Goal: Task Accomplishment & Management: Use online tool/utility

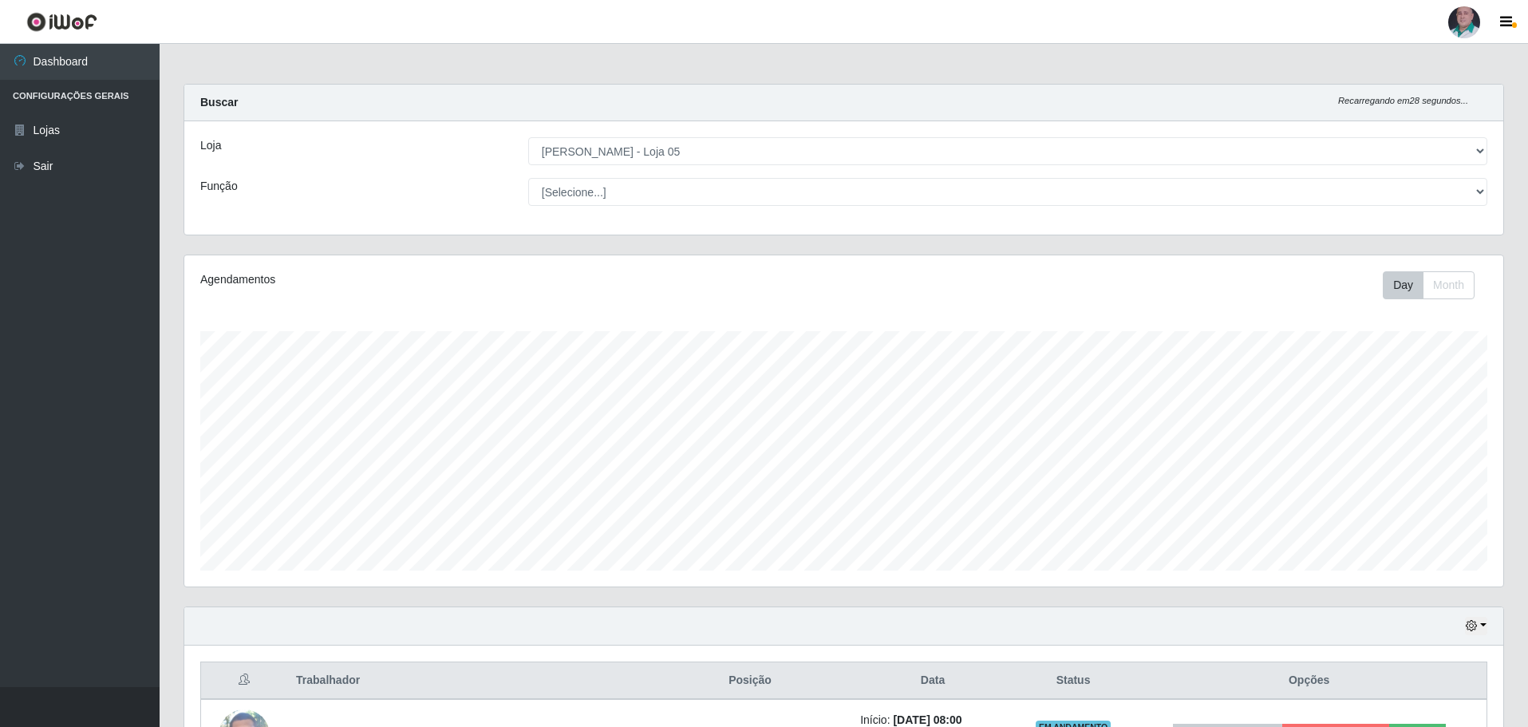
select select "252"
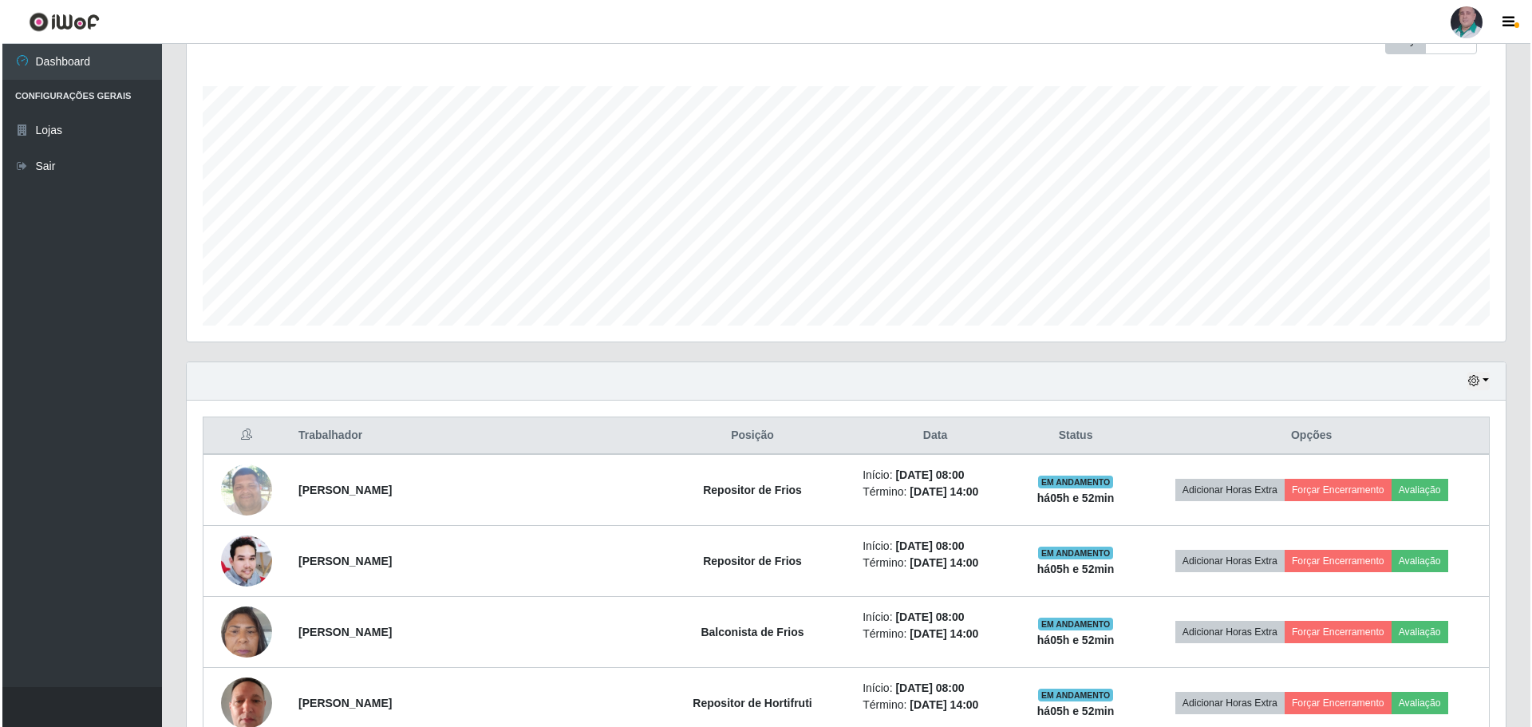
scroll to position [325, 0]
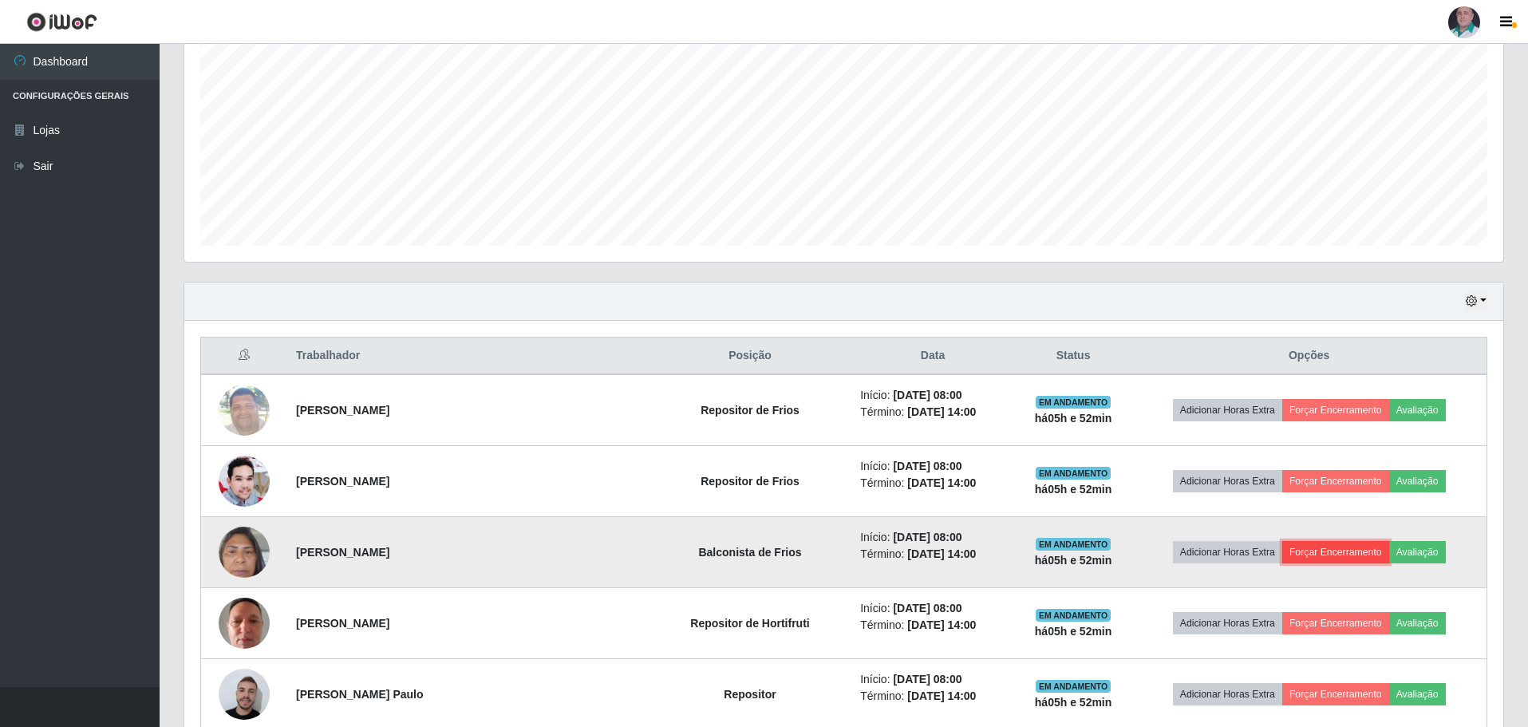
click at [1350, 556] on button "Forçar Encerramento" at bounding box center [1335, 552] width 107 height 22
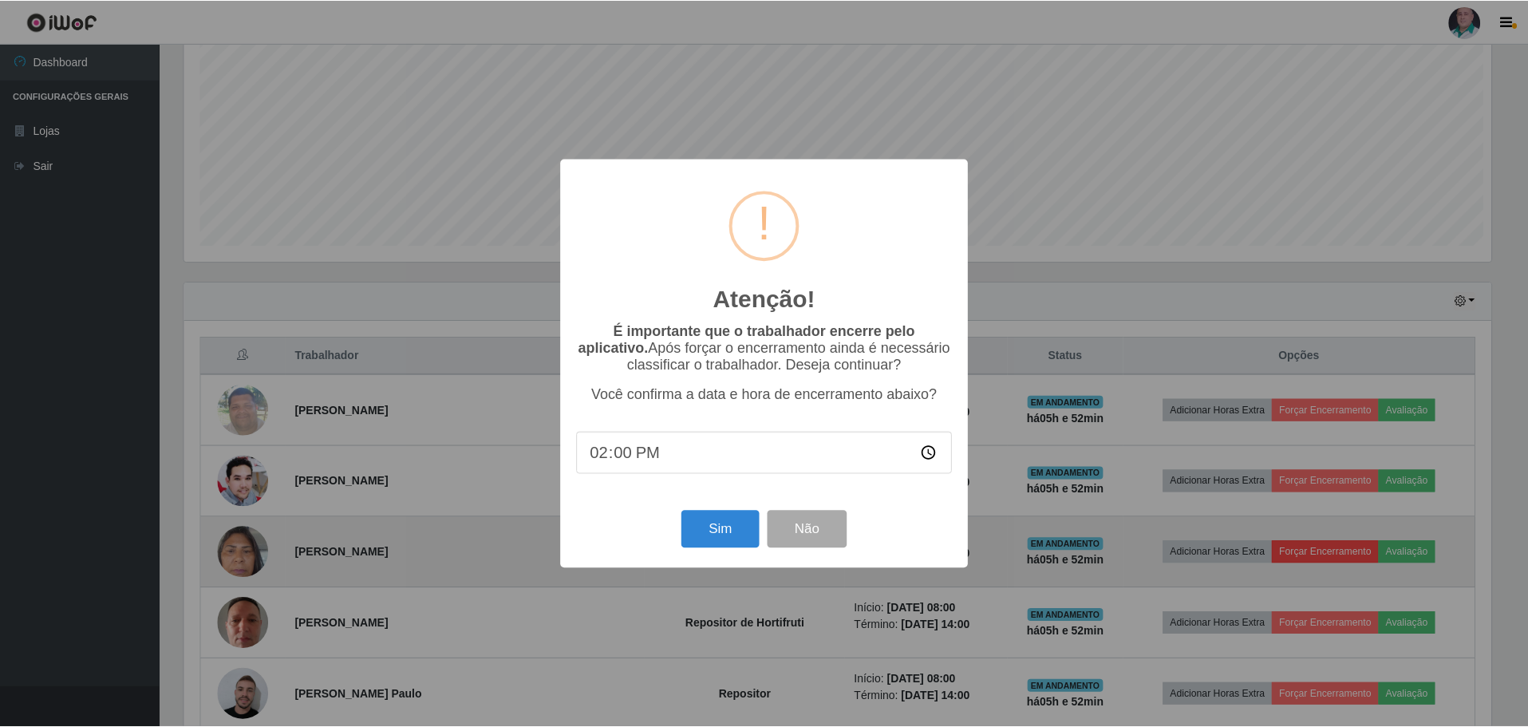
scroll to position [331, 1311]
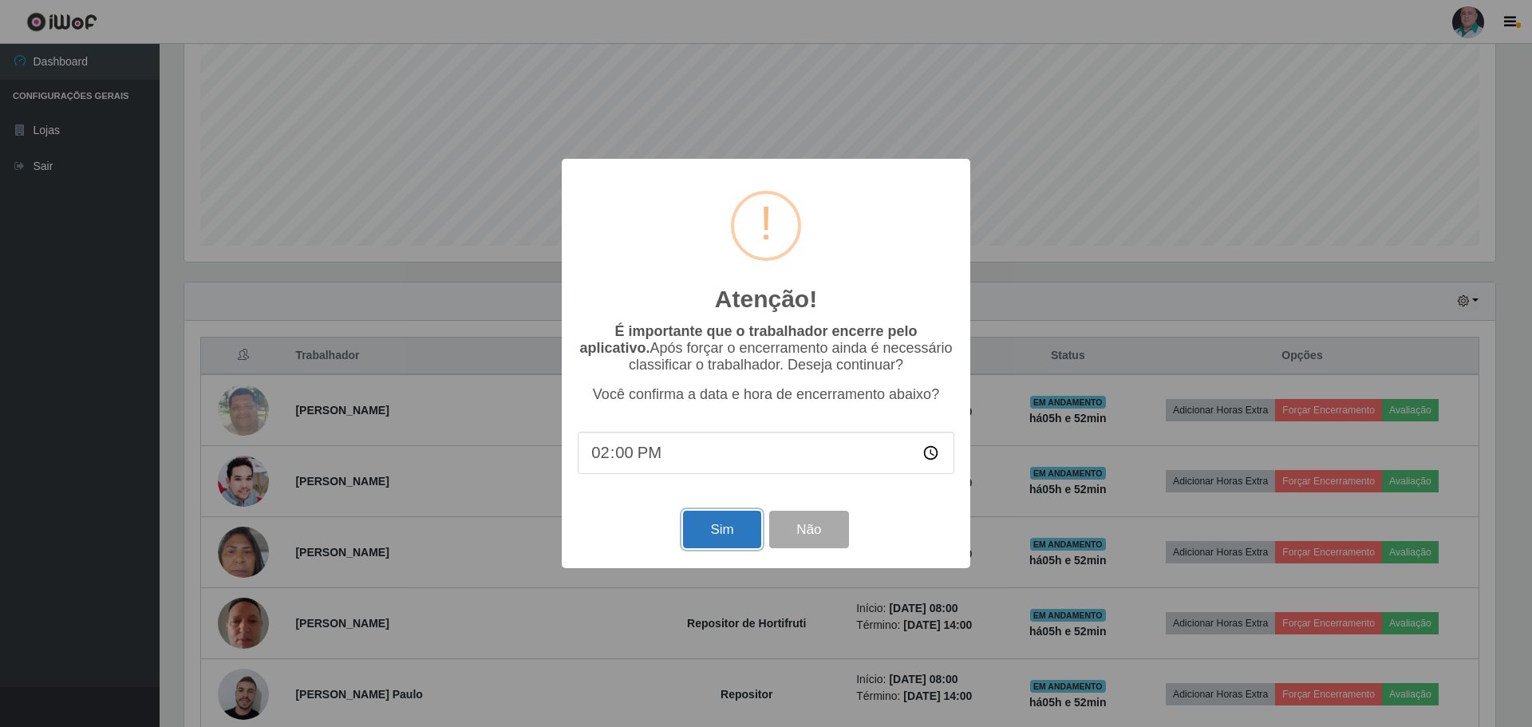
click at [708, 530] on button "Sim" at bounding box center [721, 529] width 77 height 37
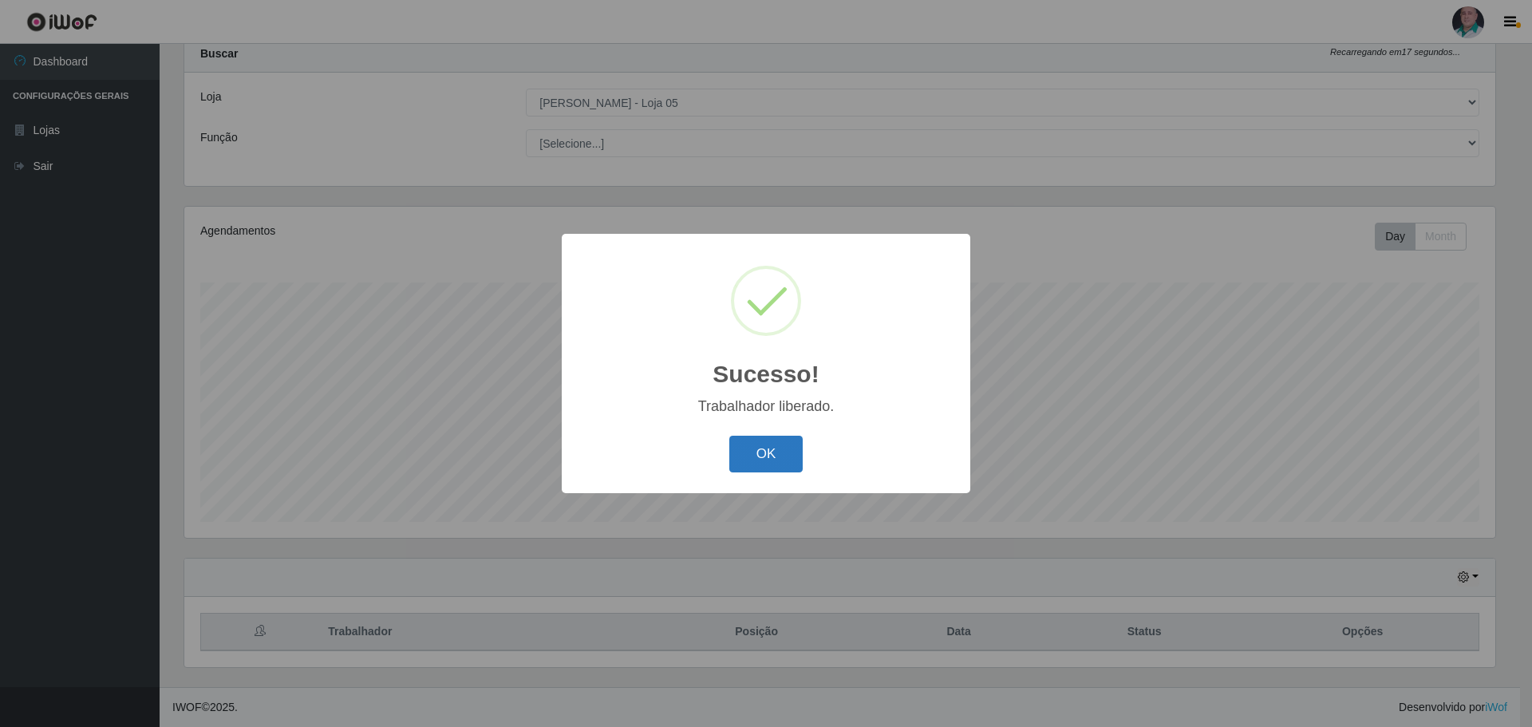
click at [764, 459] on button "OK" at bounding box center [766, 454] width 74 height 37
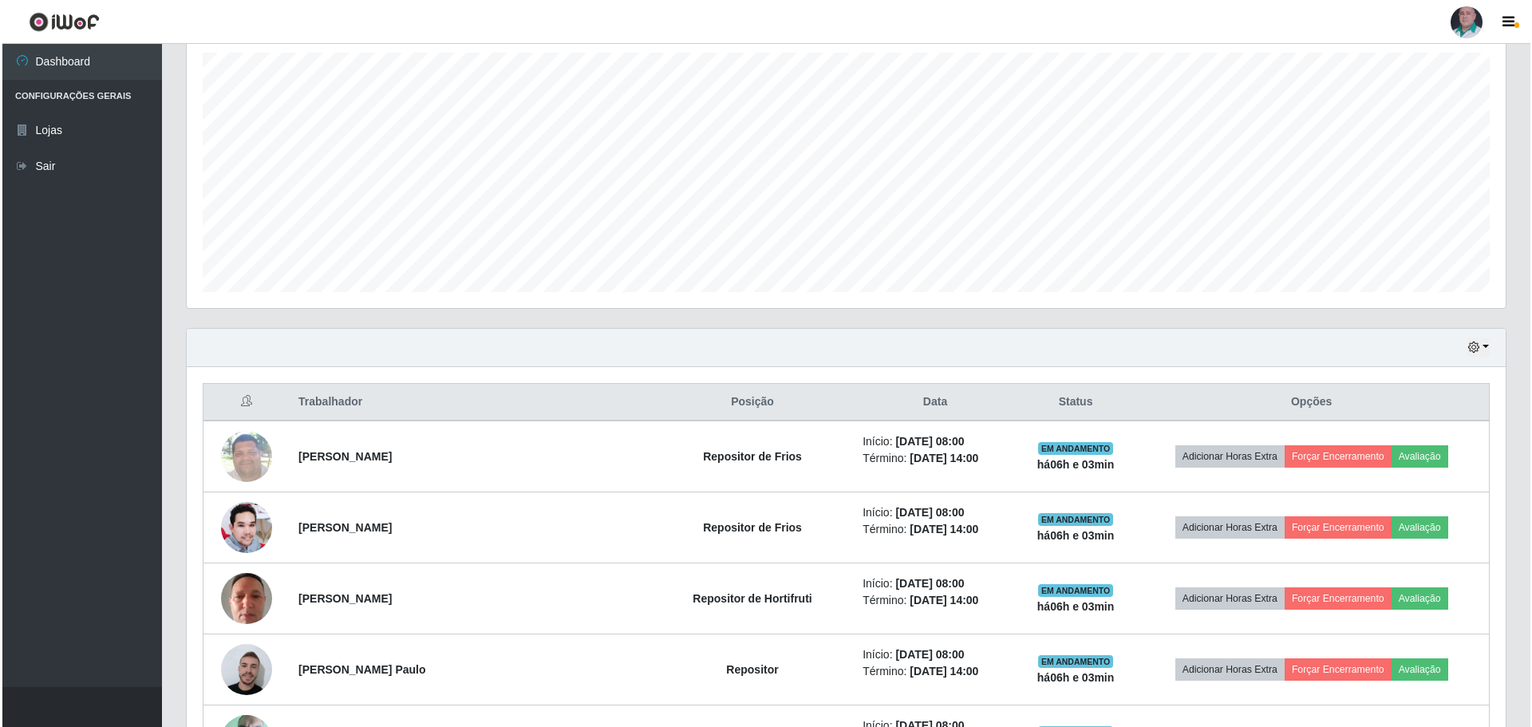
scroll to position [288, 0]
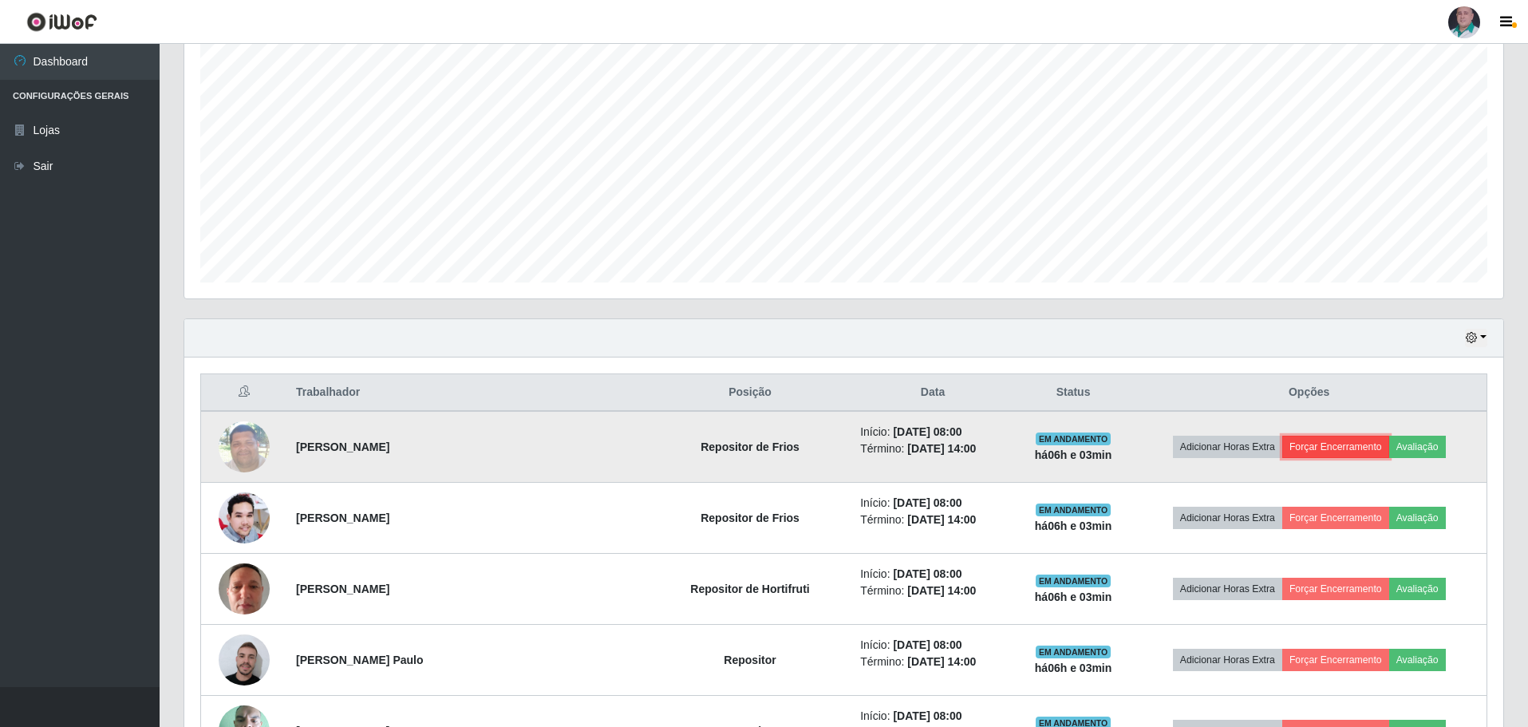
click at [1351, 444] on button "Forçar Encerramento" at bounding box center [1335, 447] width 107 height 22
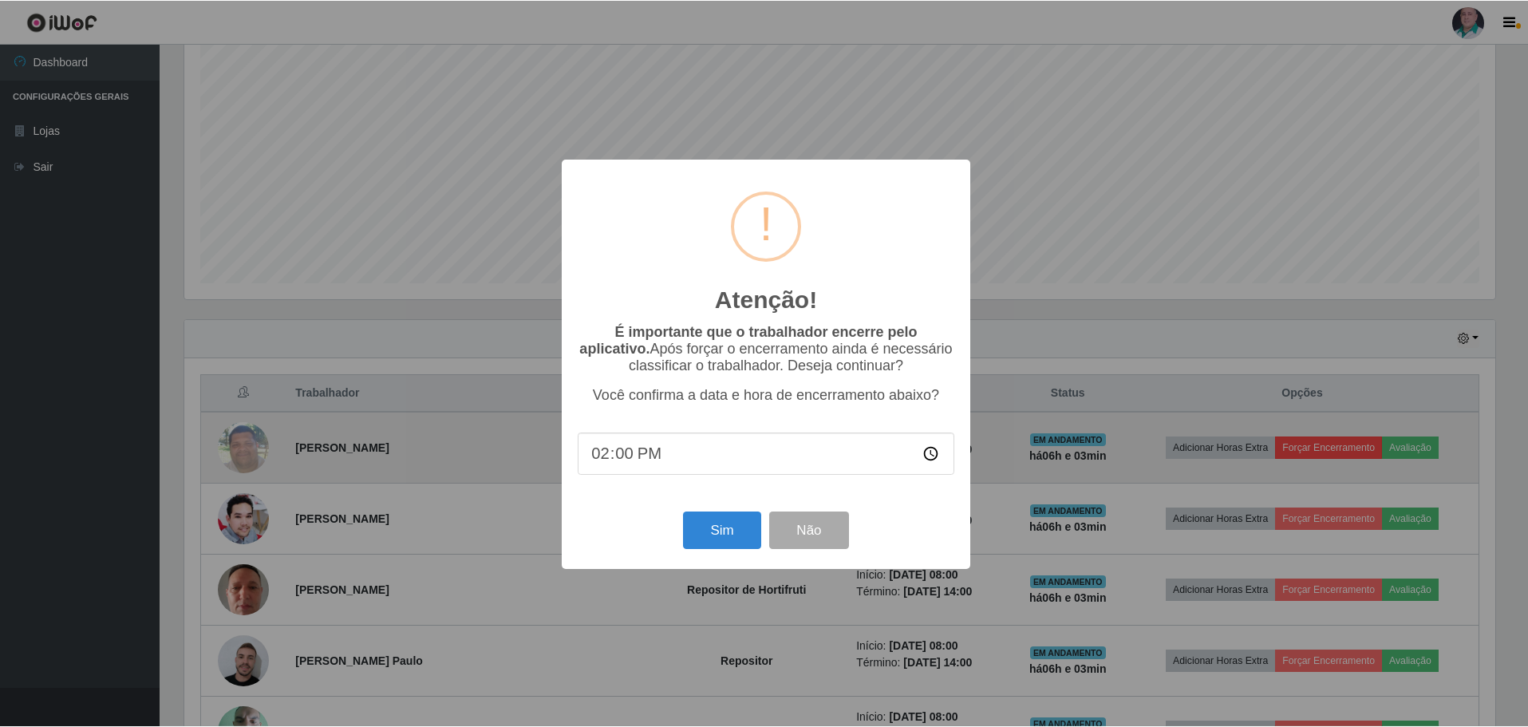
scroll to position [331, 1311]
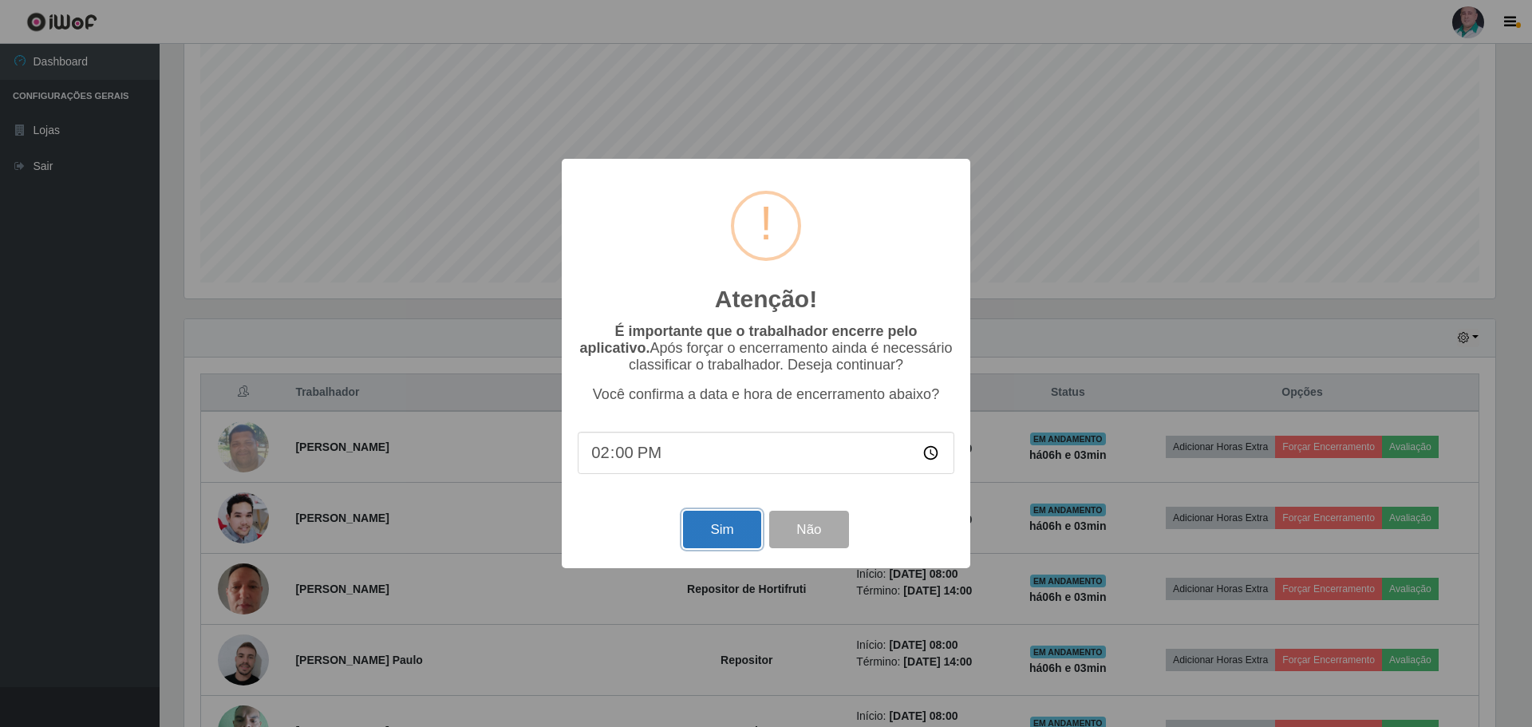
click at [722, 531] on button "Sim" at bounding box center [721, 529] width 77 height 37
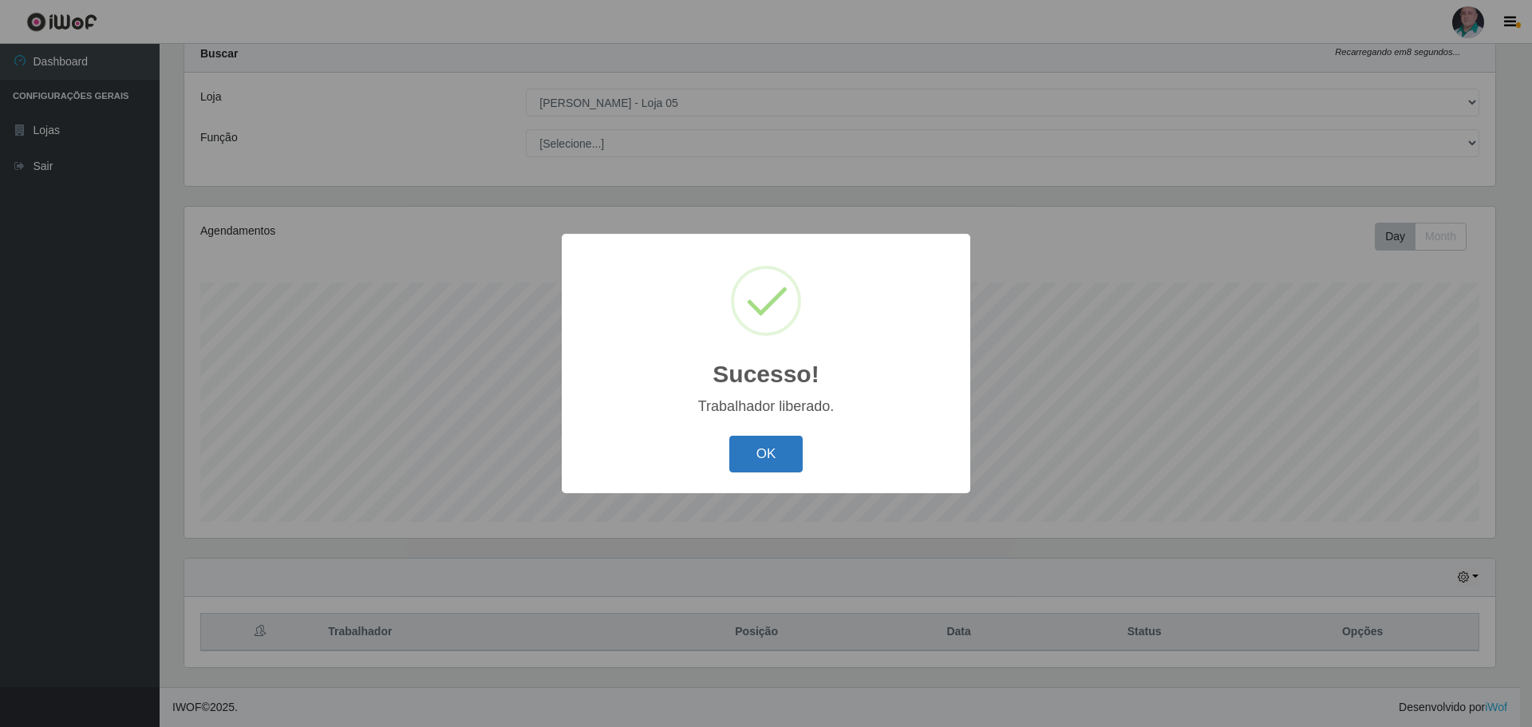
click at [753, 456] on button "OK" at bounding box center [766, 454] width 74 height 37
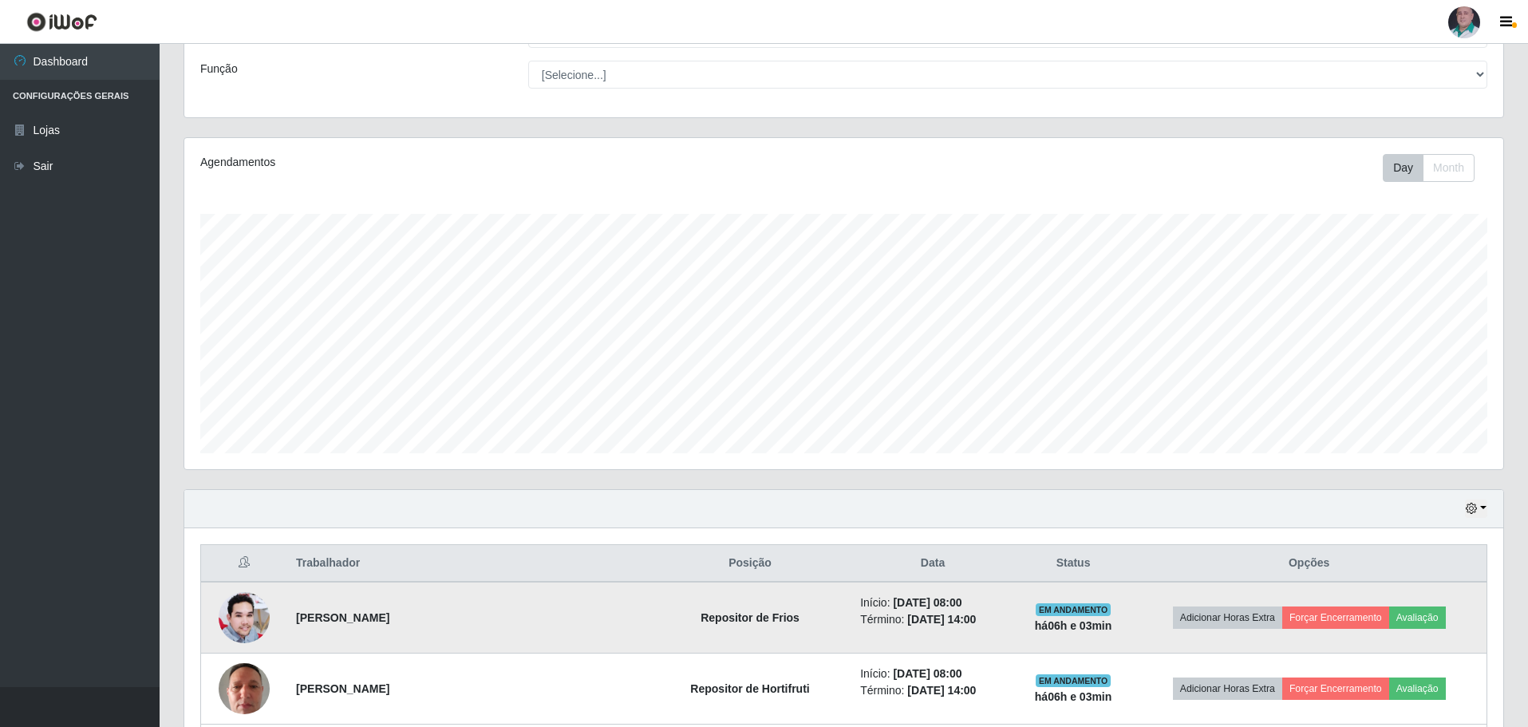
scroll to position [208, 0]
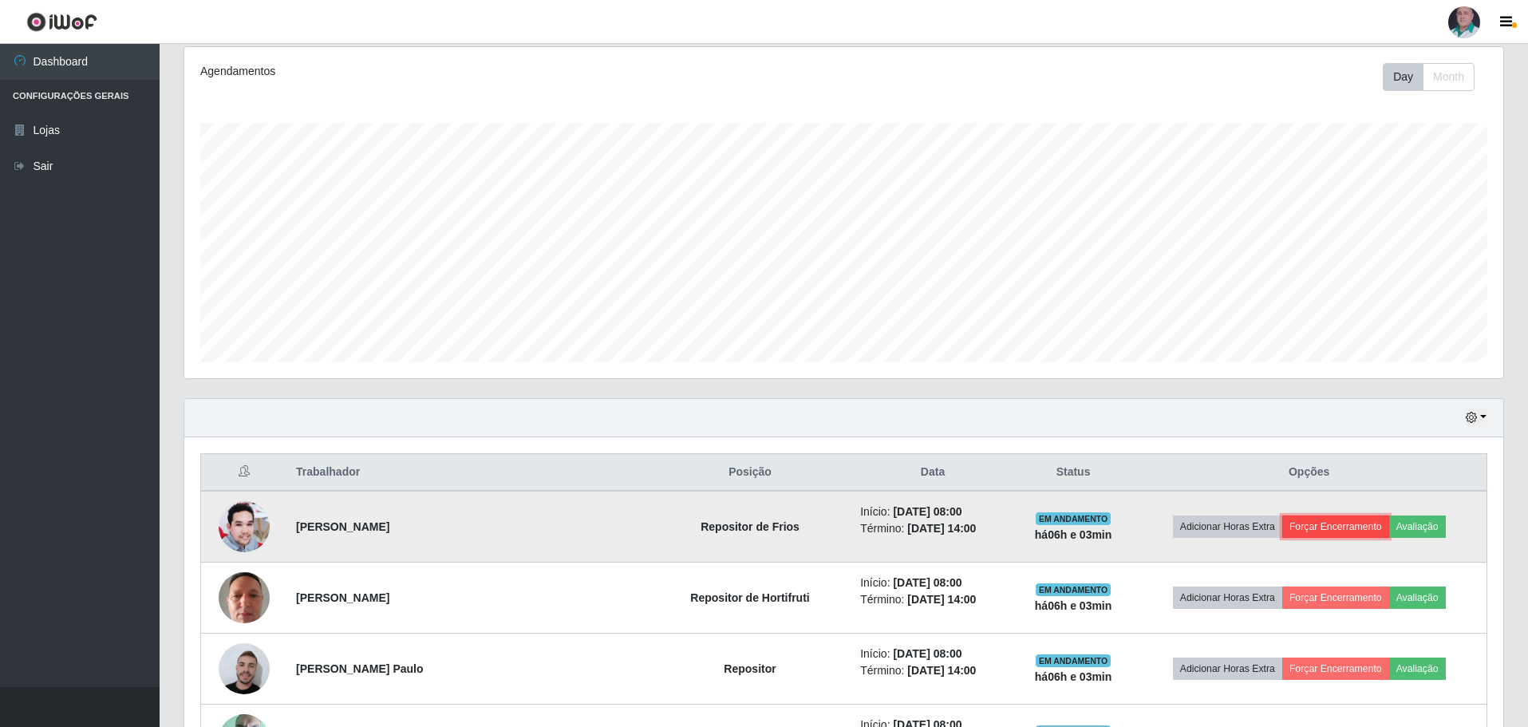
click at [1311, 525] on button "Forçar Encerramento" at bounding box center [1335, 526] width 107 height 22
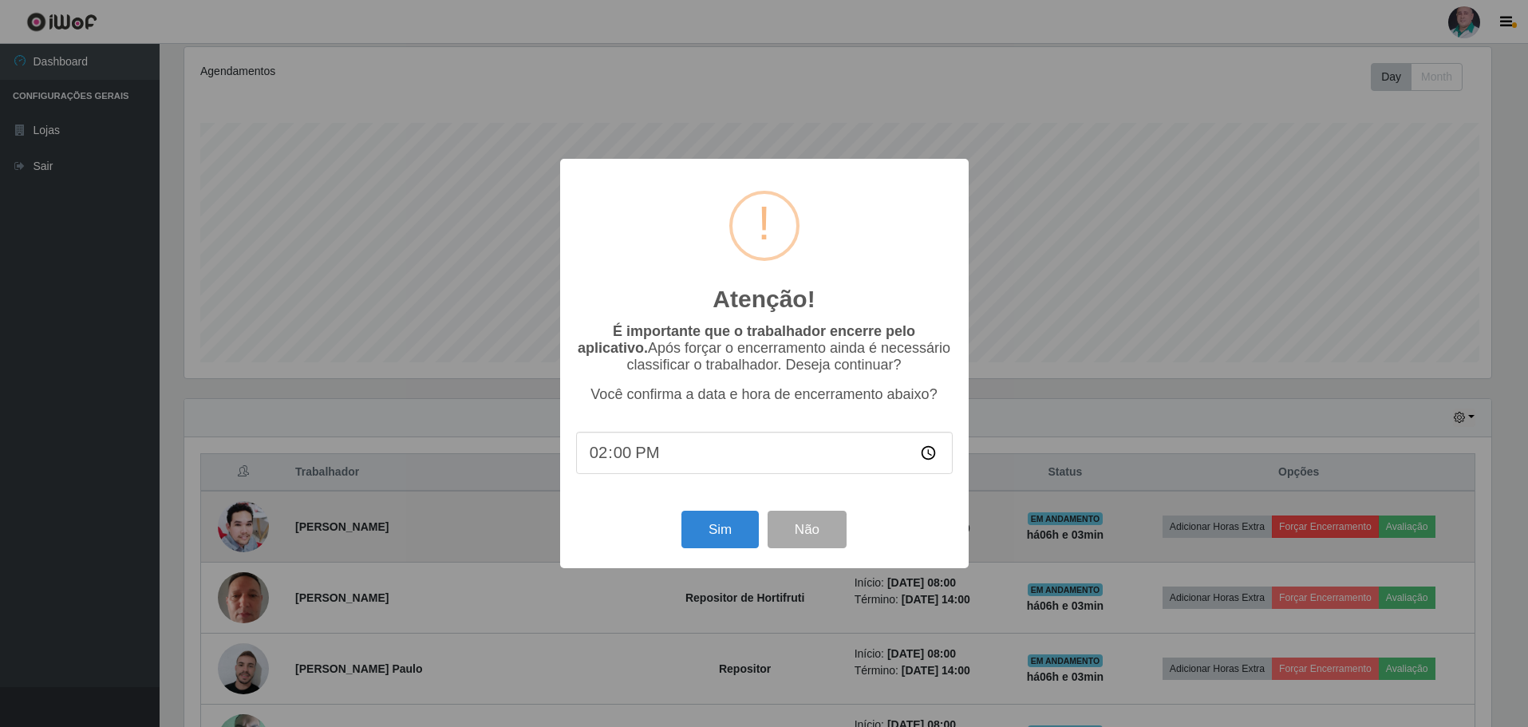
scroll to position [331, 1311]
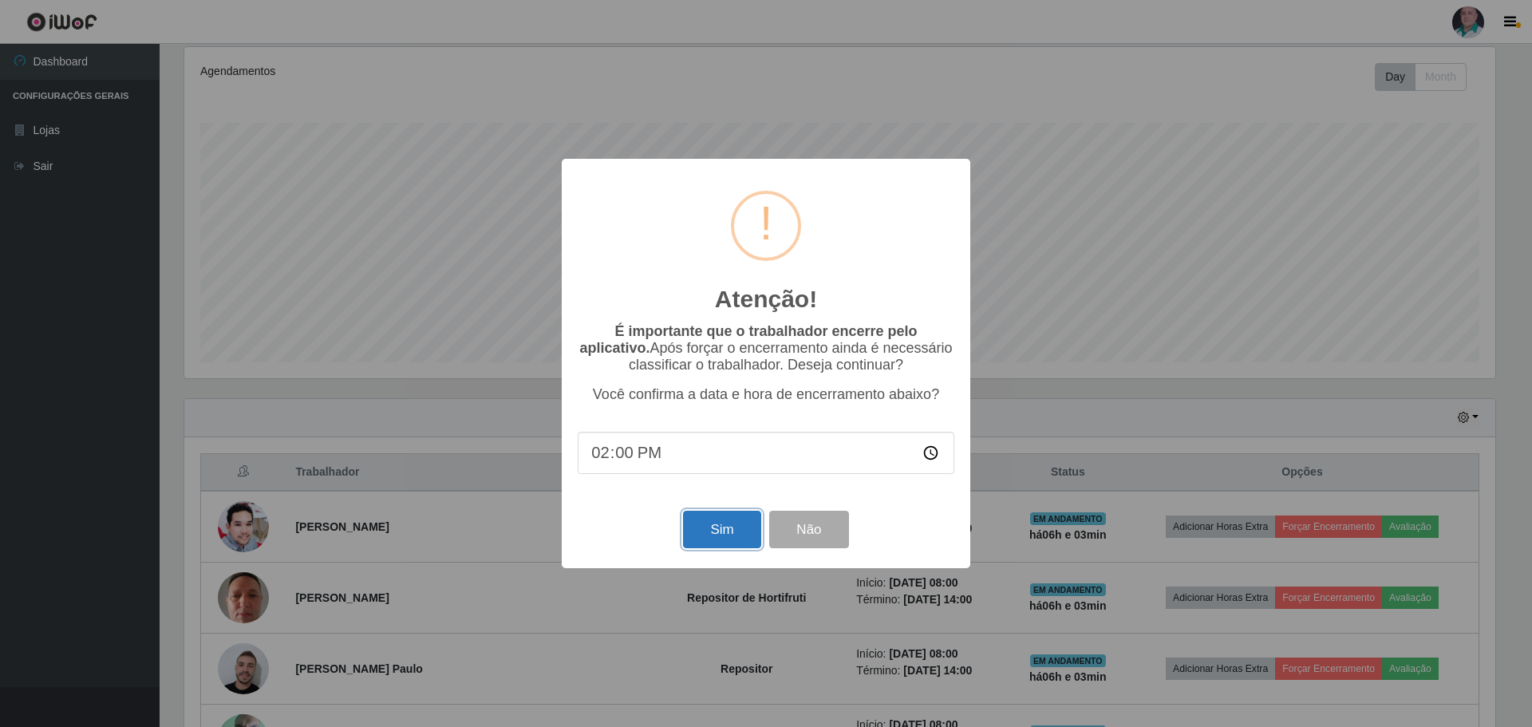
click at [724, 538] on button "Sim" at bounding box center [721, 529] width 77 height 37
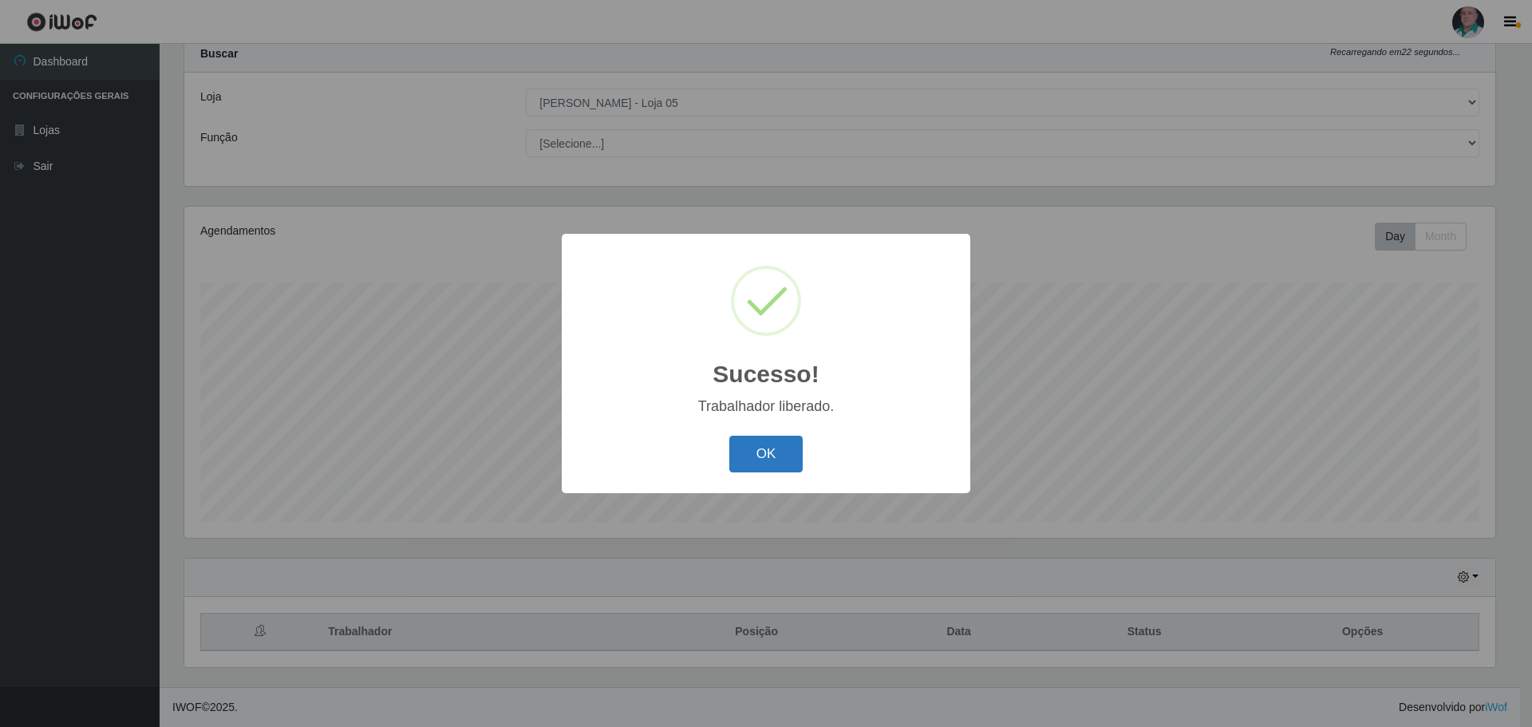
click at [772, 463] on button "OK" at bounding box center [766, 454] width 74 height 37
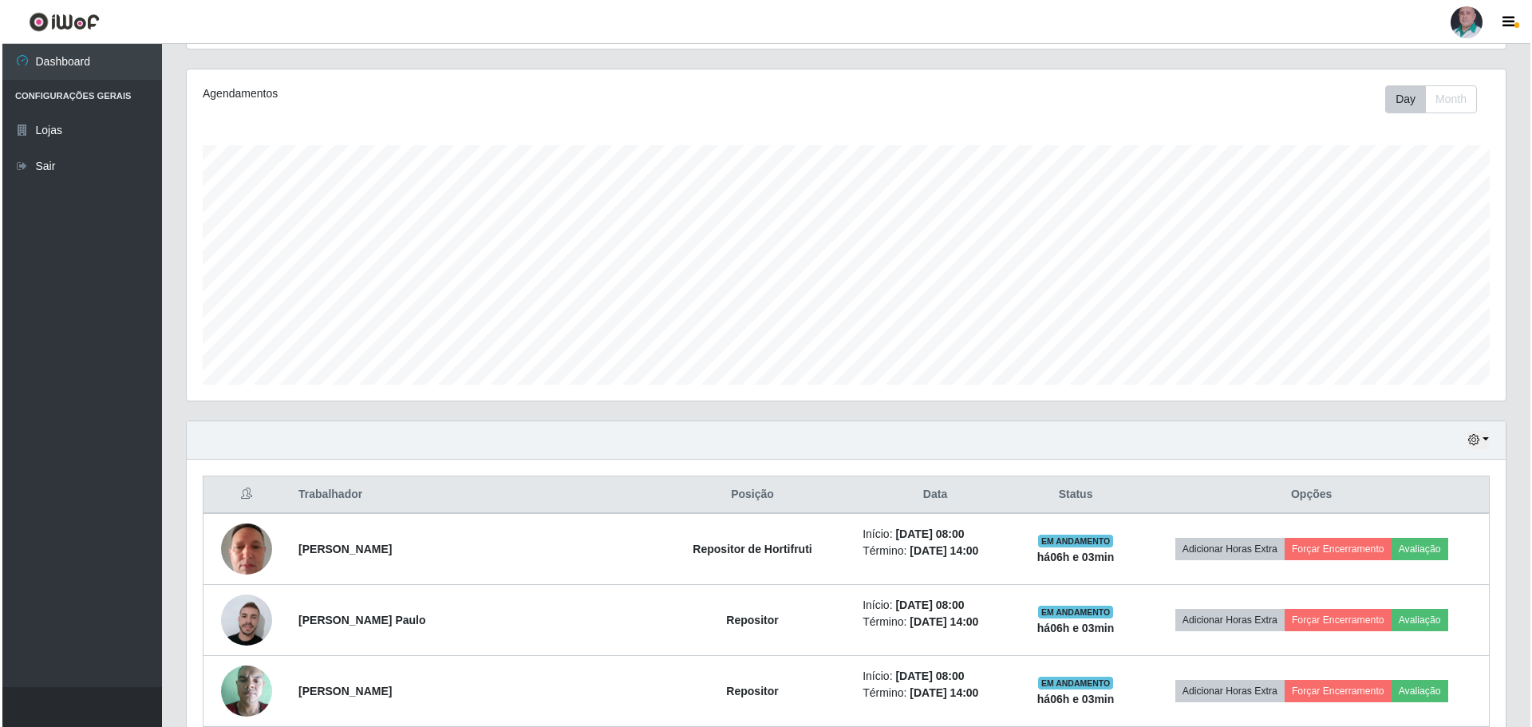
scroll to position [0, 0]
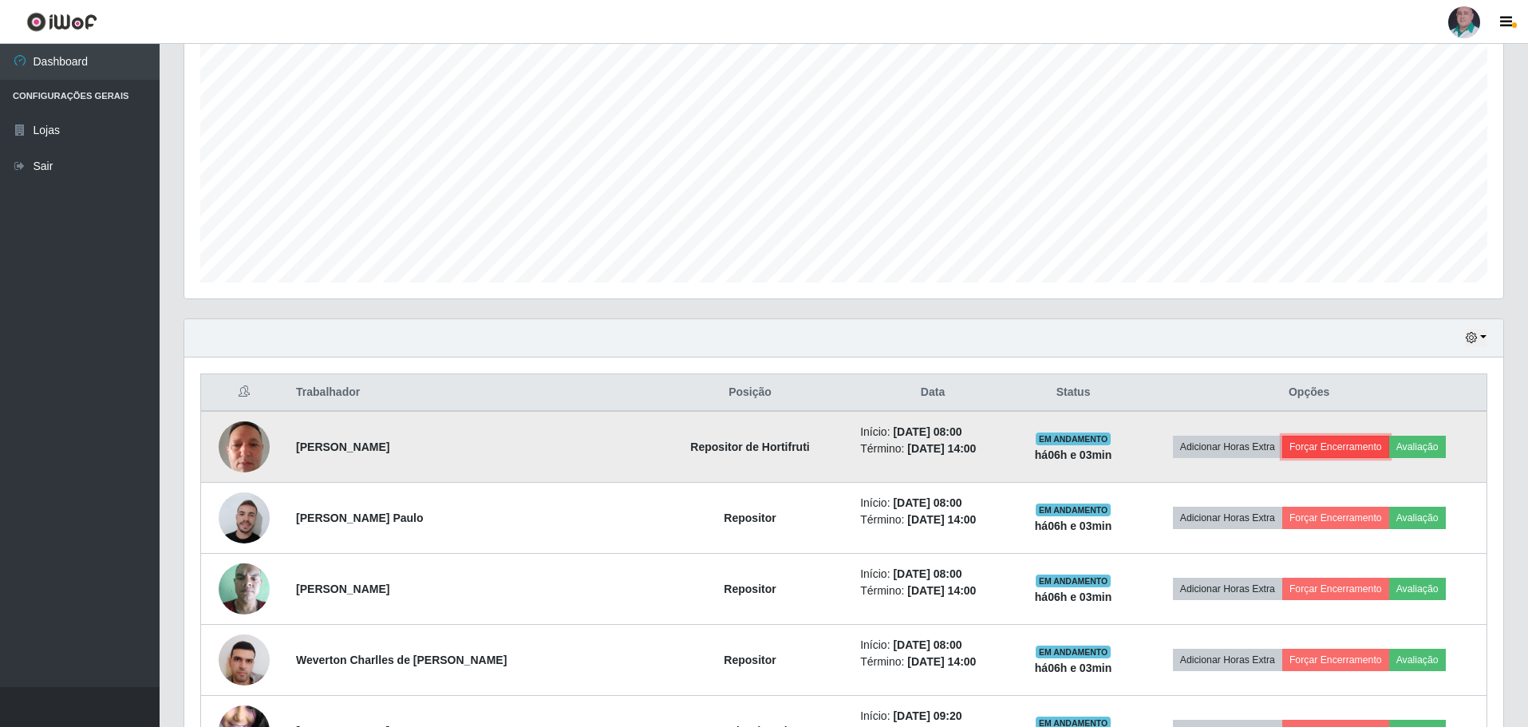
click at [1348, 452] on button "Forçar Encerramento" at bounding box center [1335, 447] width 107 height 22
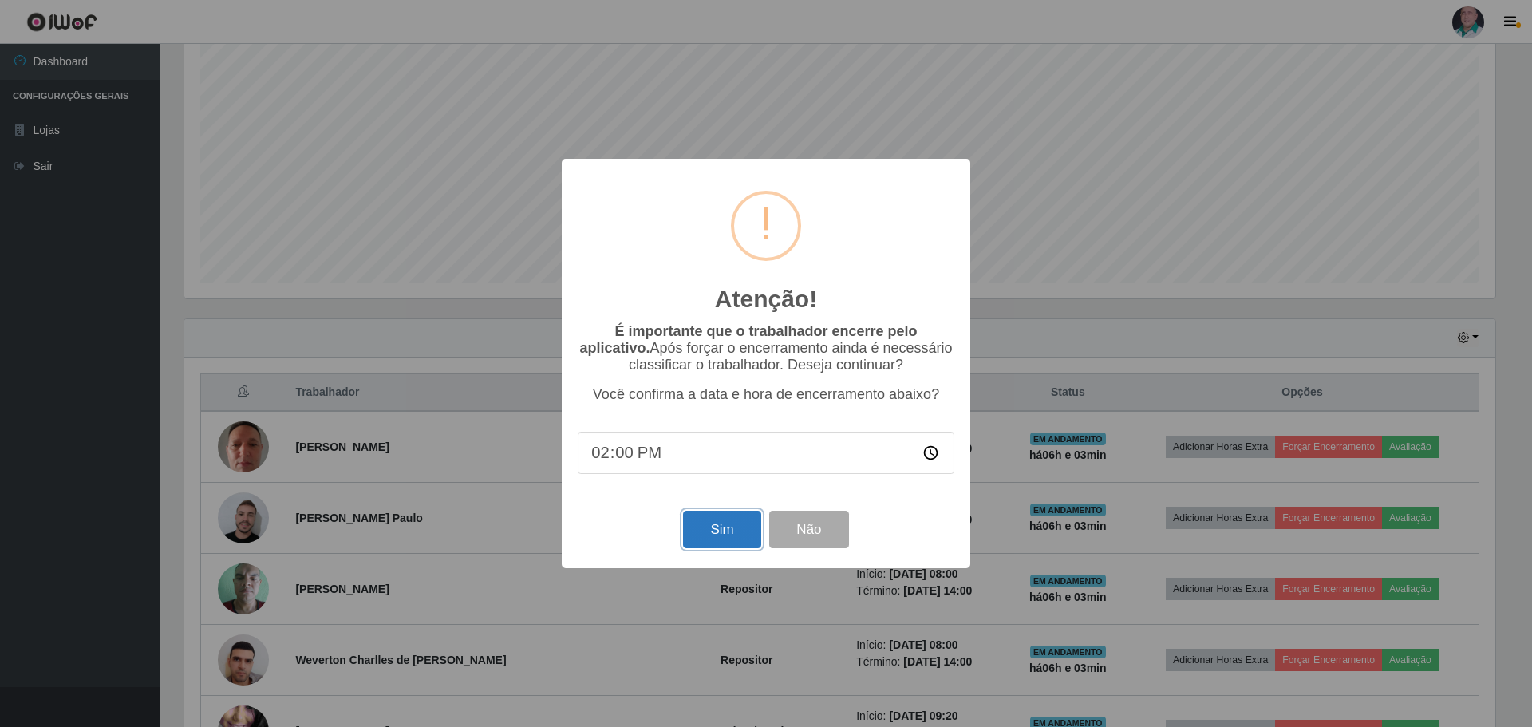
click at [728, 539] on button "Sim" at bounding box center [721, 529] width 77 height 37
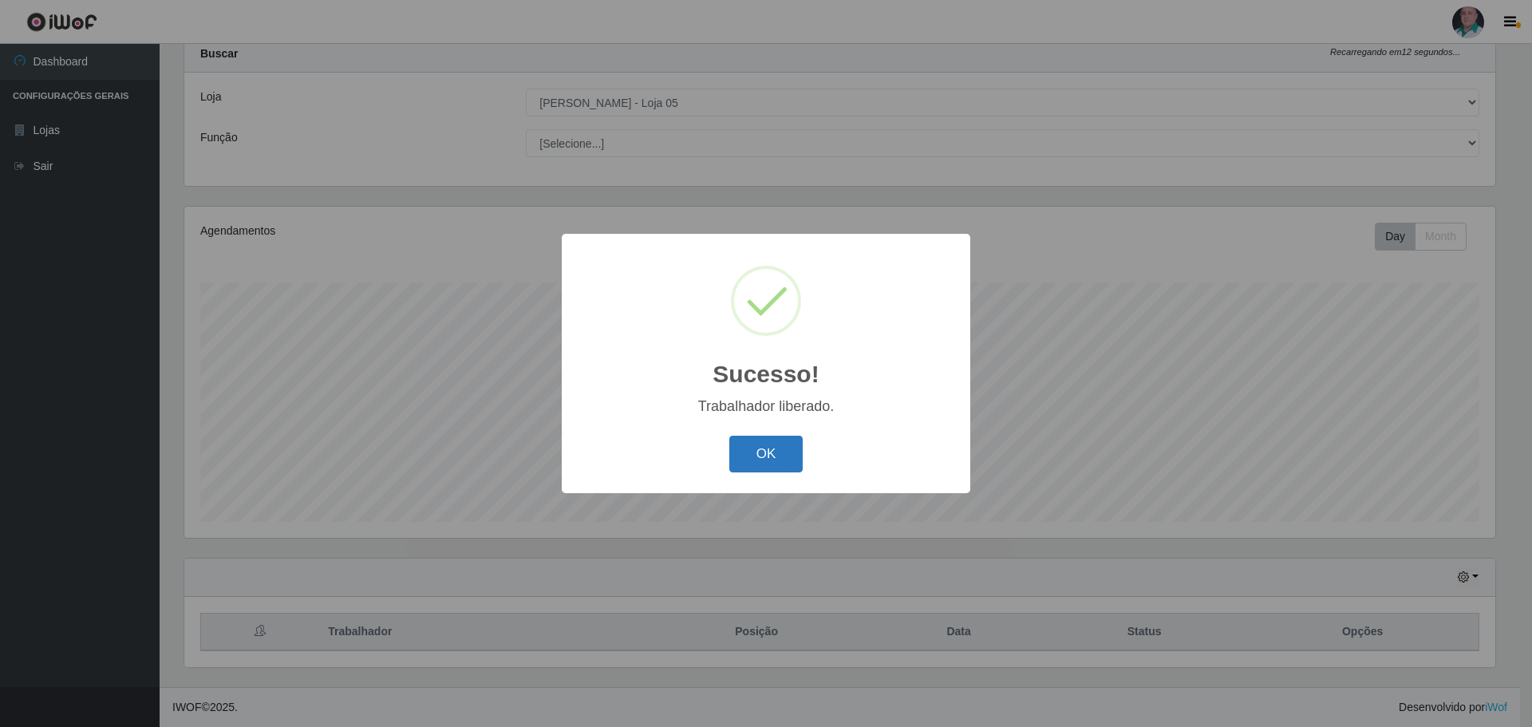
click at [770, 445] on button "OK" at bounding box center [766, 454] width 74 height 37
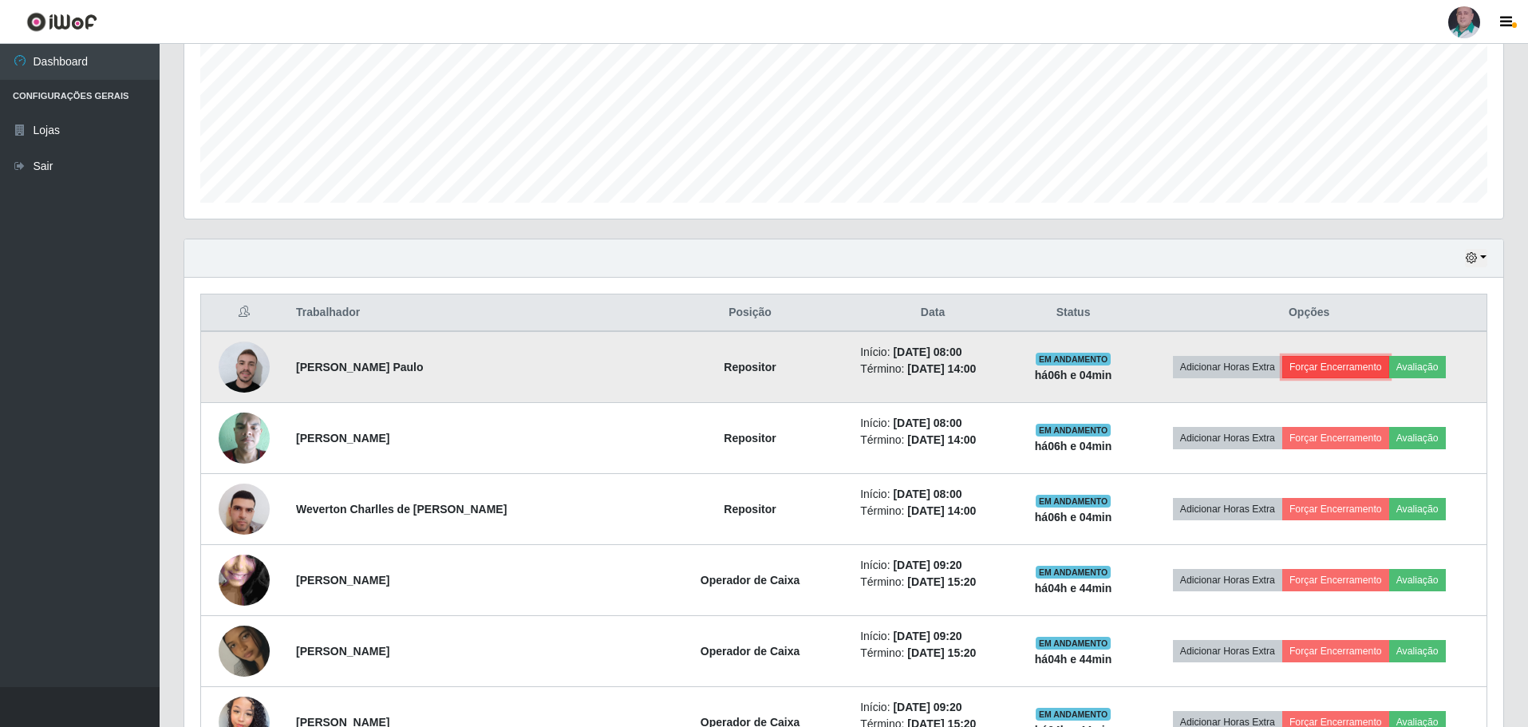
click at [1339, 368] on button "Forçar Encerramento" at bounding box center [1335, 367] width 107 height 22
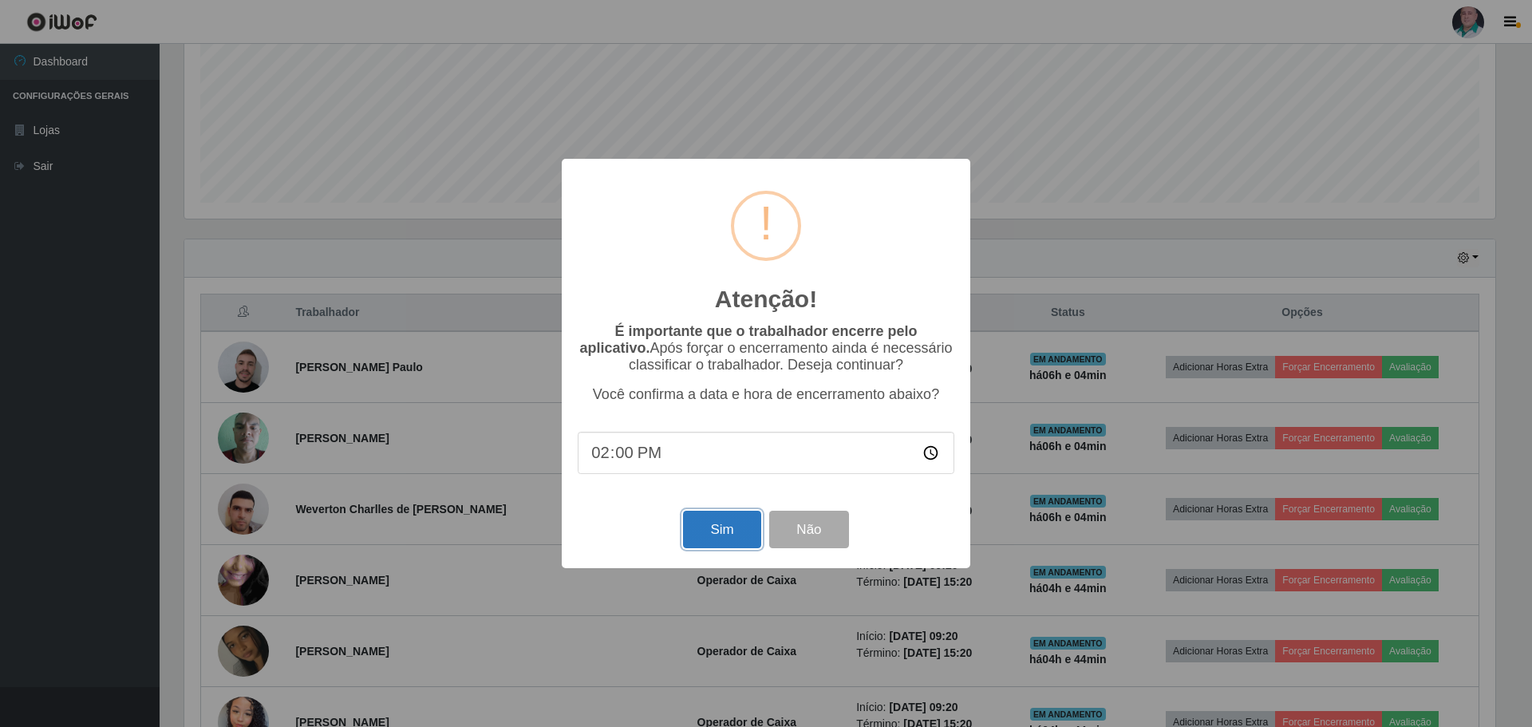
click at [705, 531] on button "Sim" at bounding box center [721, 529] width 77 height 37
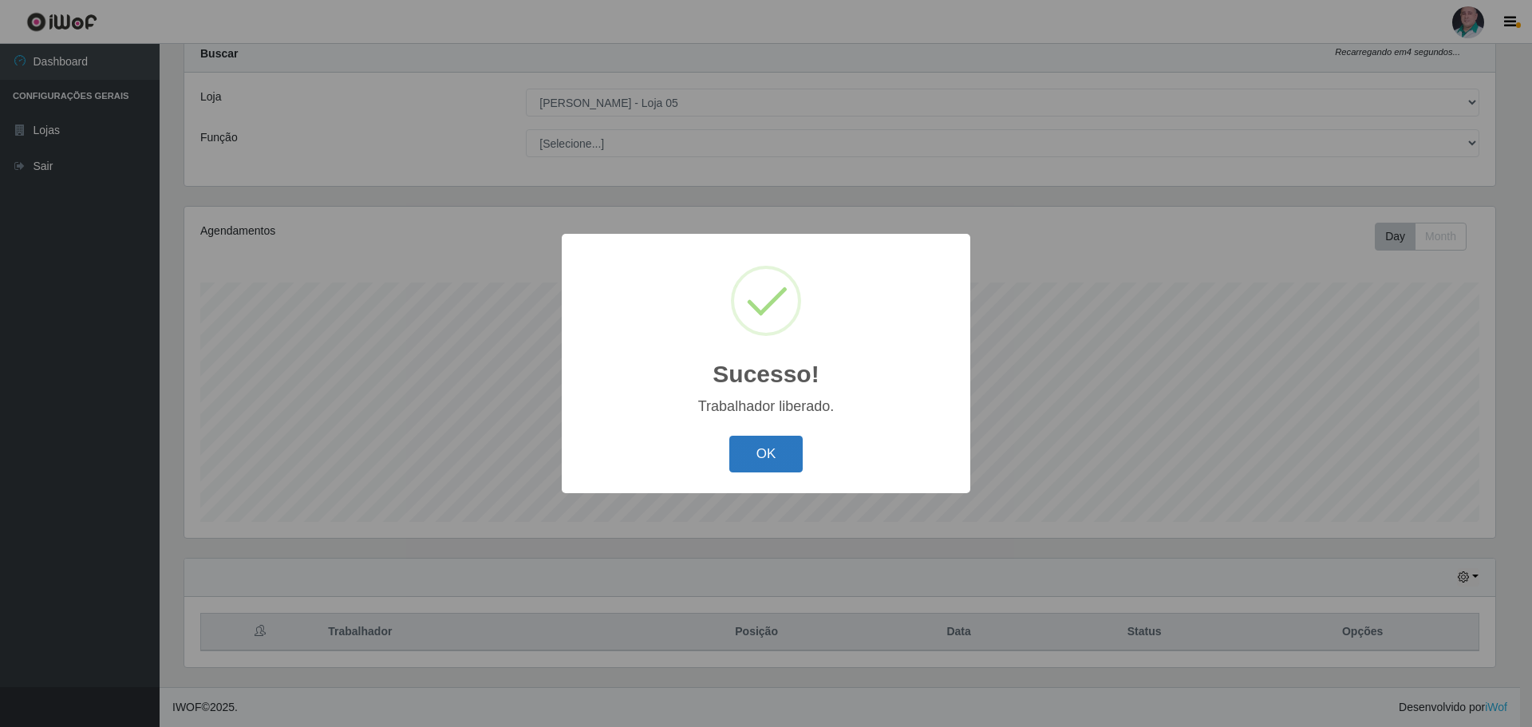
click at [771, 454] on button "OK" at bounding box center [766, 454] width 74 height 37
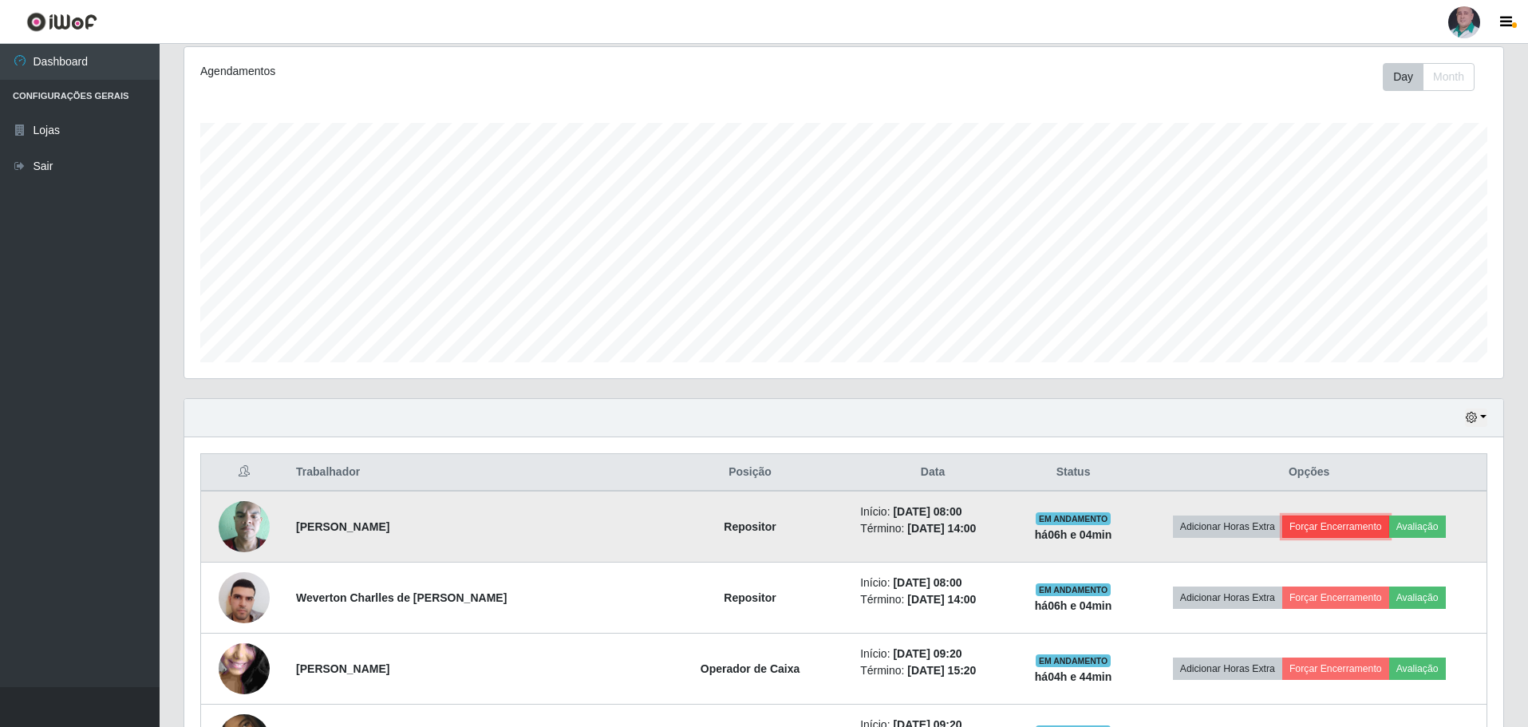
click at [1340, 528] on button "Forçar Encerramento" at bounding box center [1335, 526] width 107 height 22
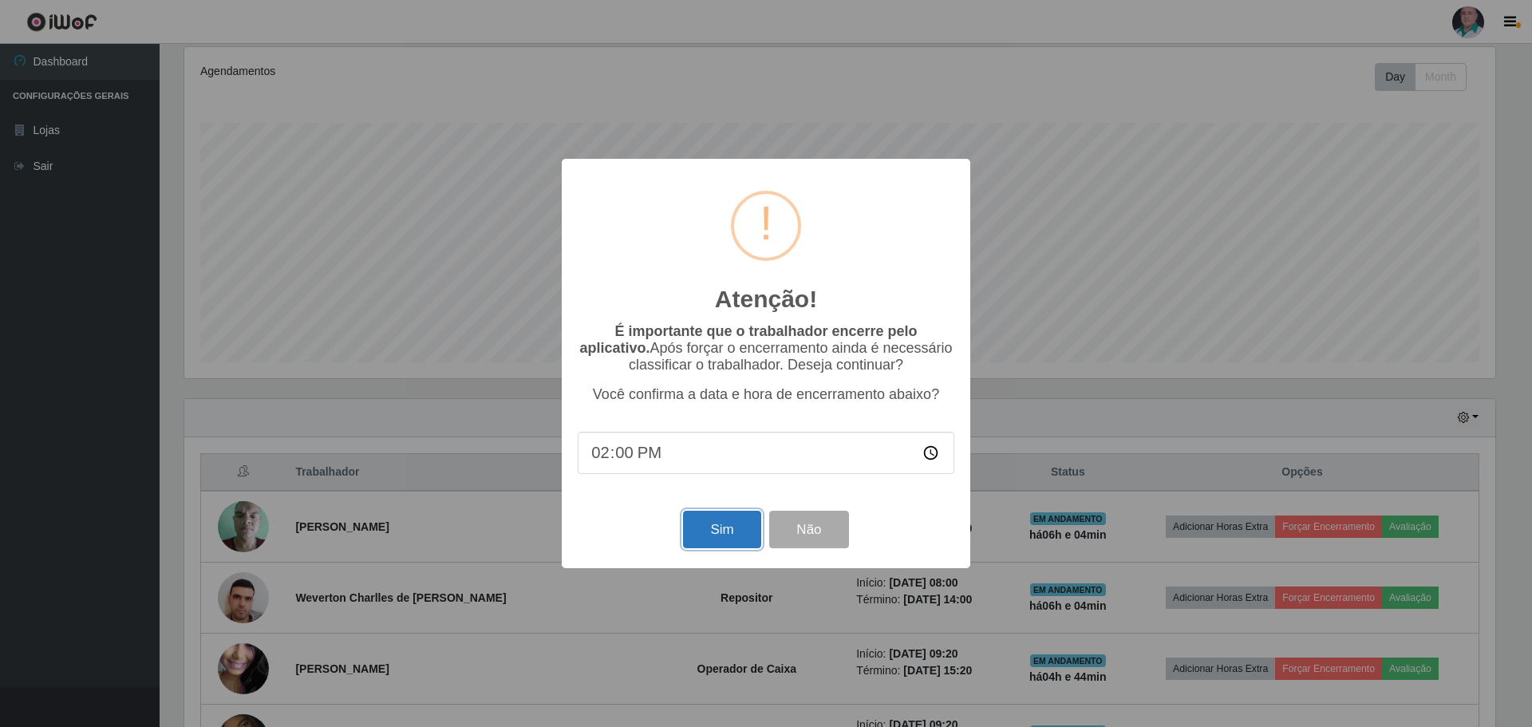
click at [703, 541] on button "Sim" at bounding box center [721, 529] width 77 height 37
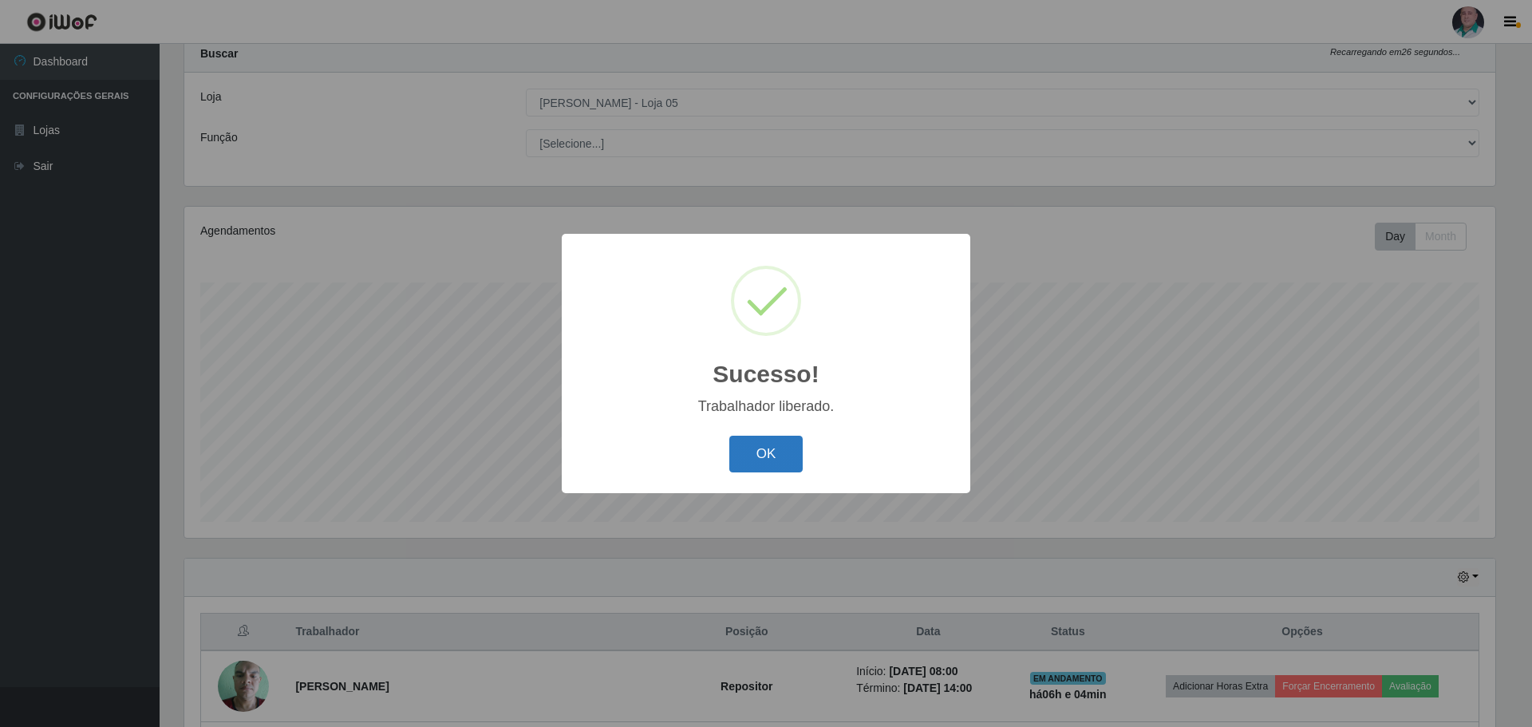
click at [773, 441] on button "OK" at bounding box center [766, 454] width 74 height 37
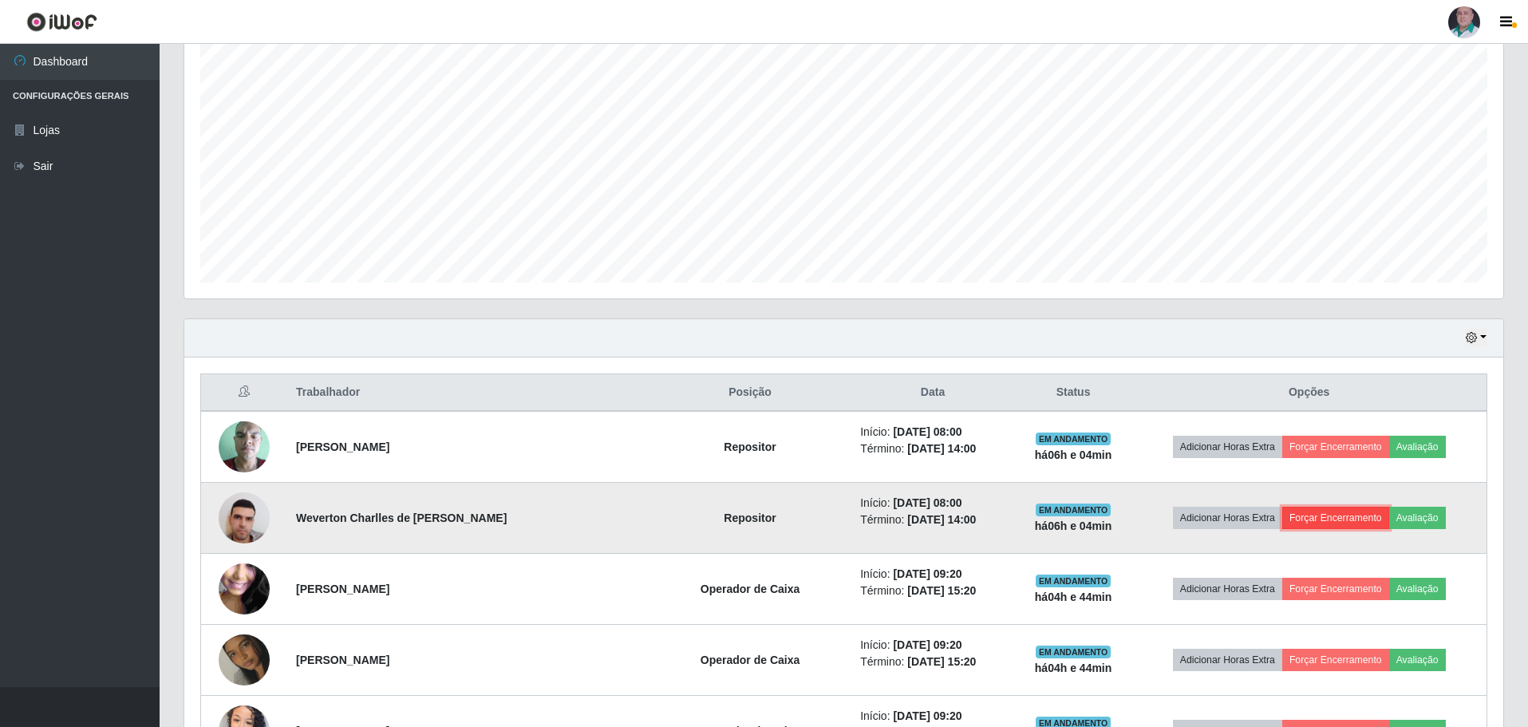
click at [1331, 519] on button "Forçar Encerramento" at bounding box center [1335, 518] width 107 height 22
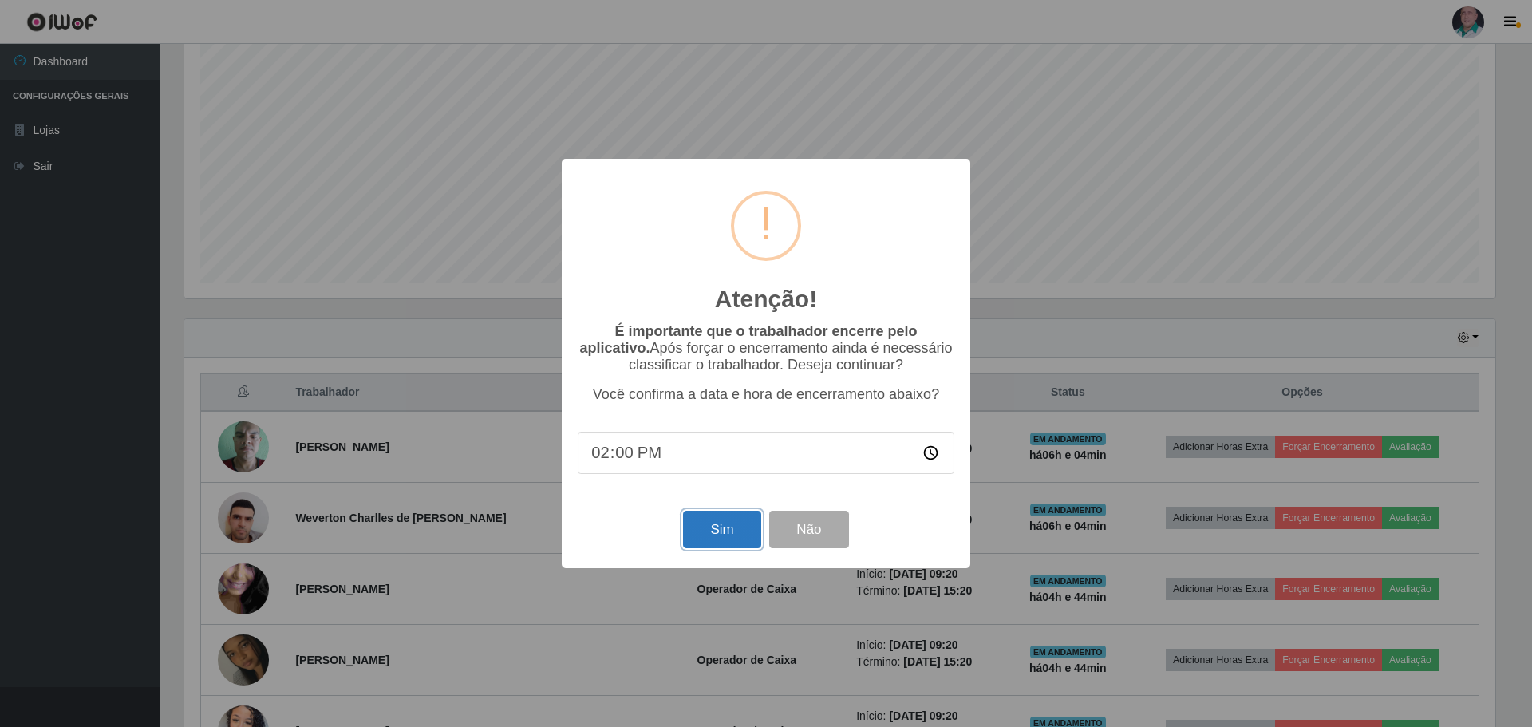
click at [732, 527] on button "Sim" at bounding box center [721, 529] width 77 height 37
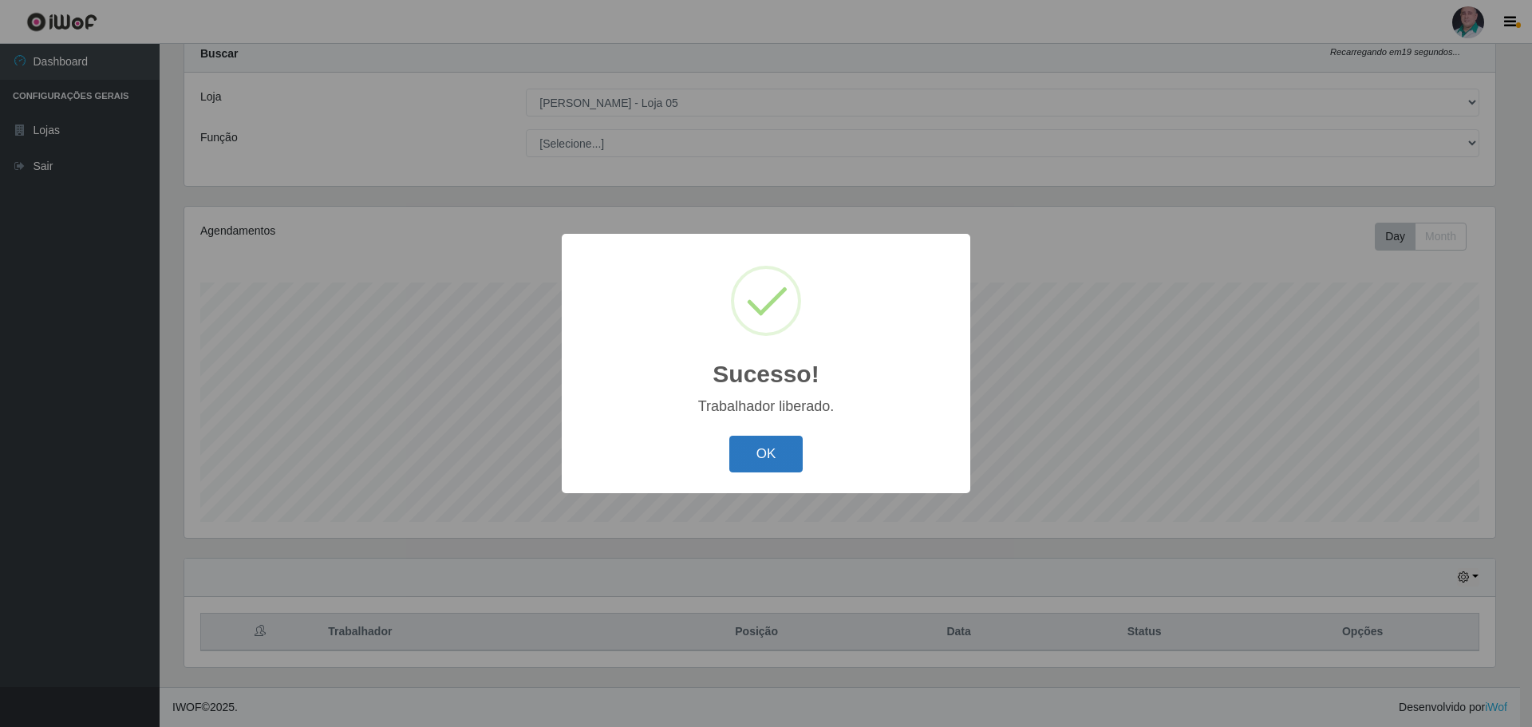
click at [761, 458] on button "OK" at bounding box center [766, 454] width 74 height 37
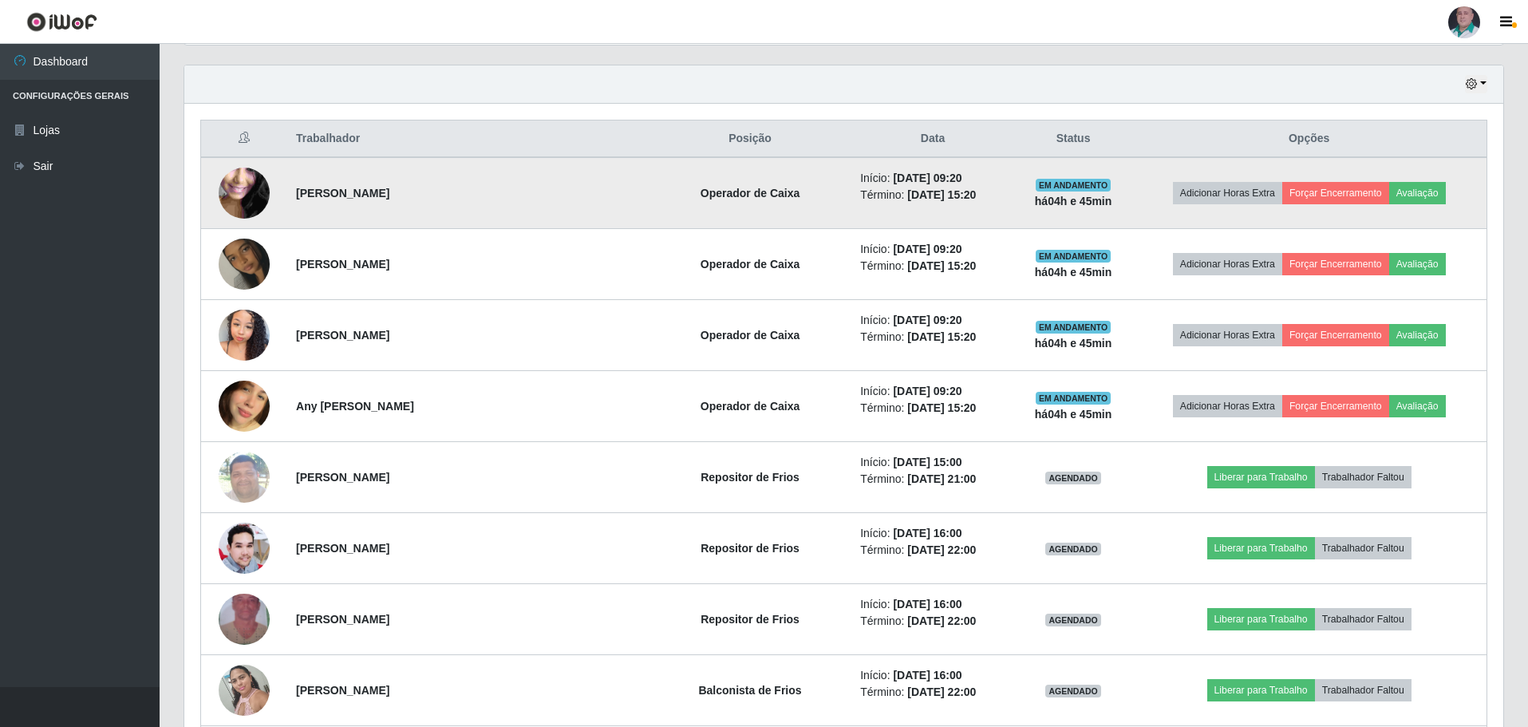
scroll to position [458, 0]
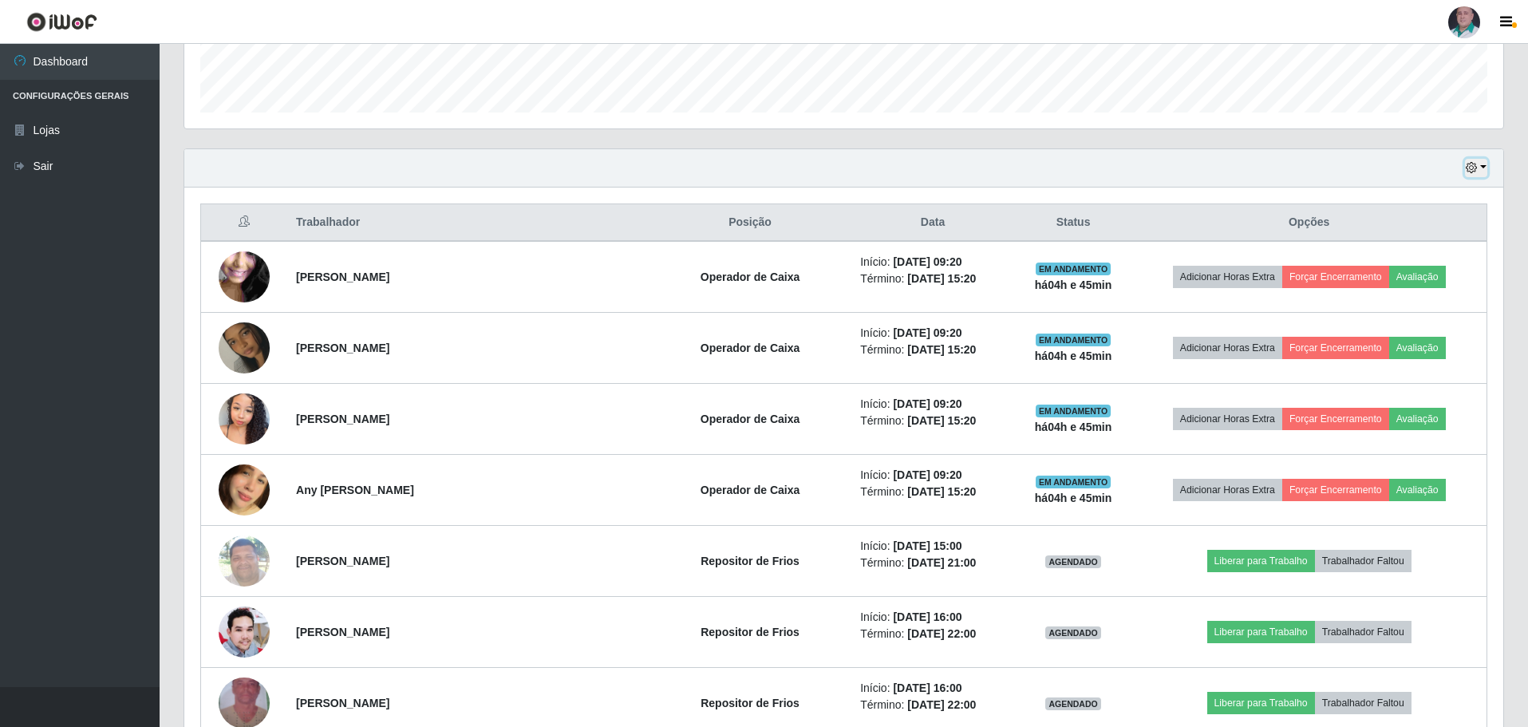
click at [1477, 168] on button "button" at bounding box center [1476, 168] width 22 height 18
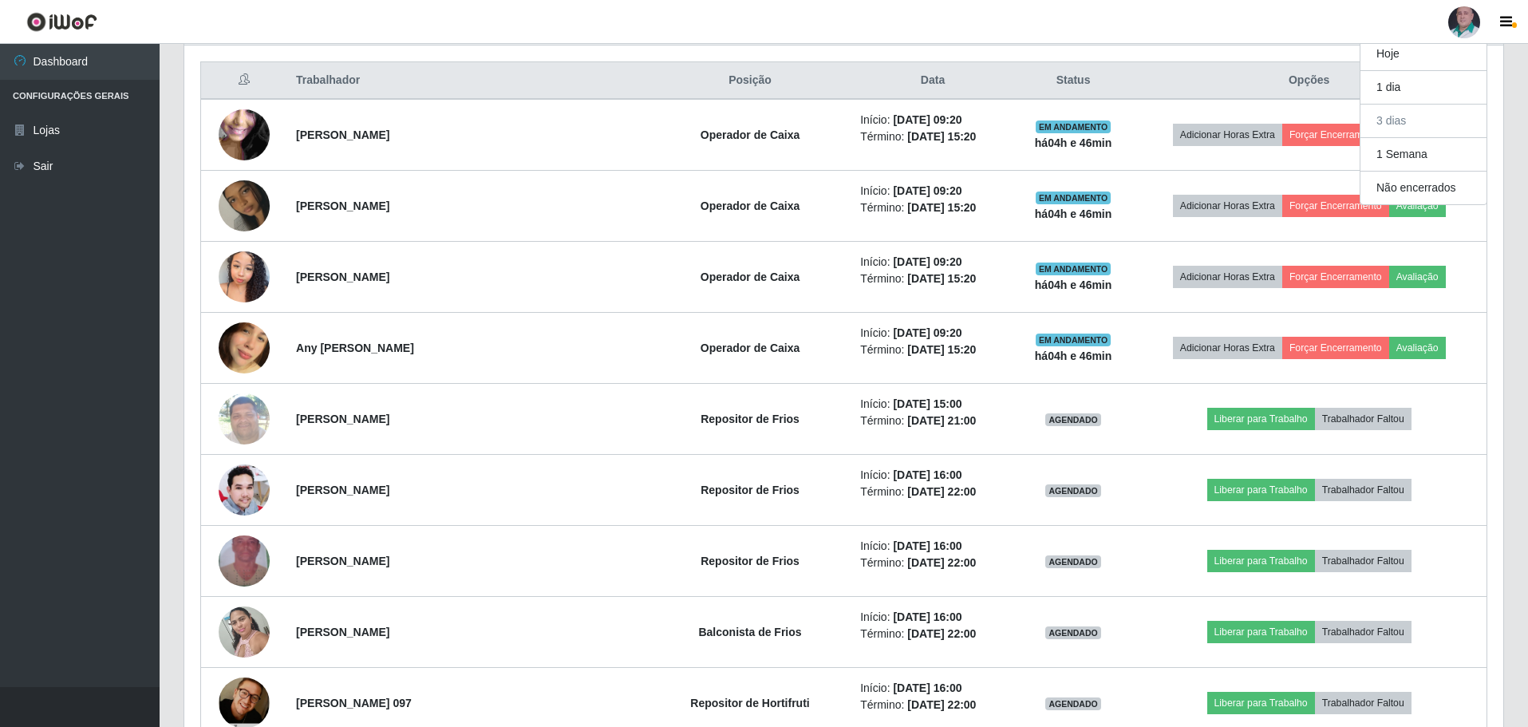
scroll to position [386, 0]
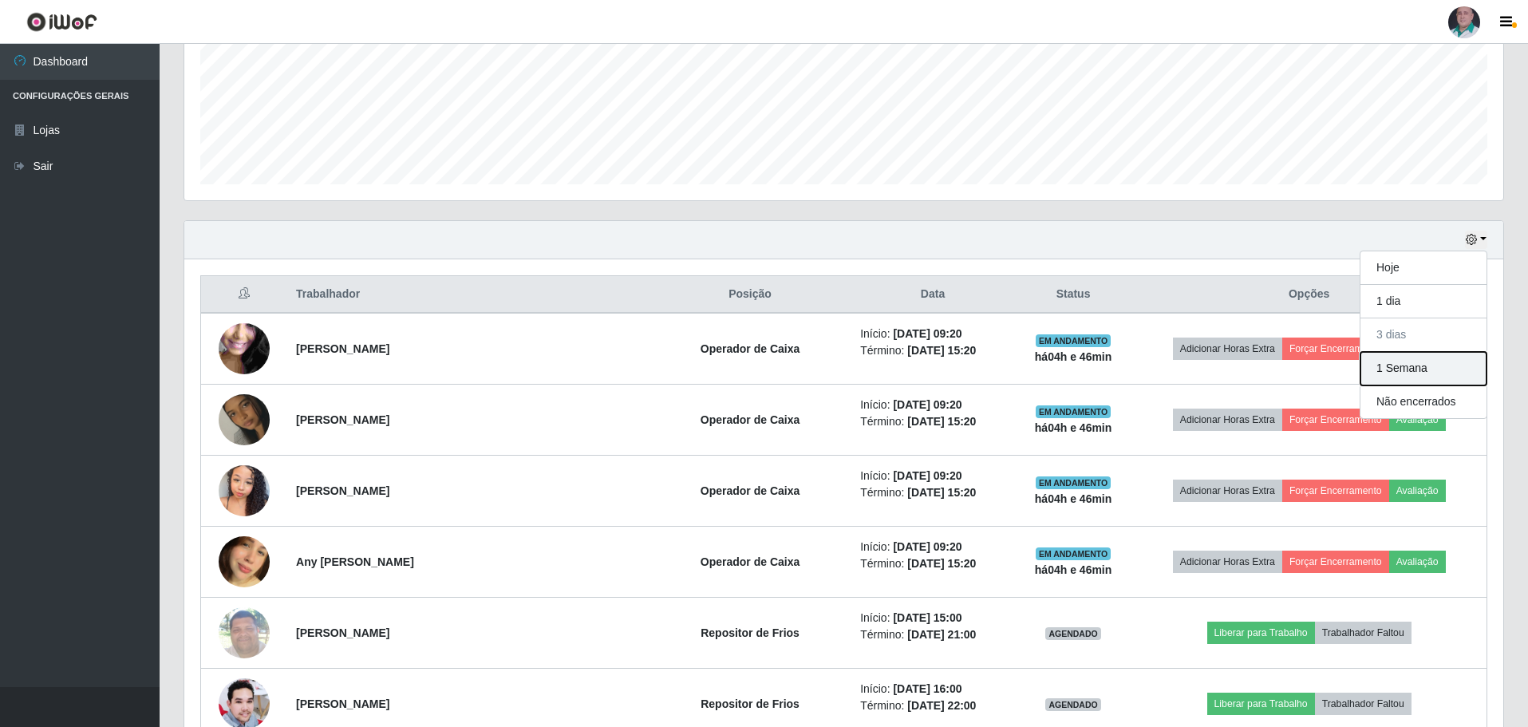
click at [1419, 376] on button "1 Semana" at bounding box center [1423, 369] width 126 height 34
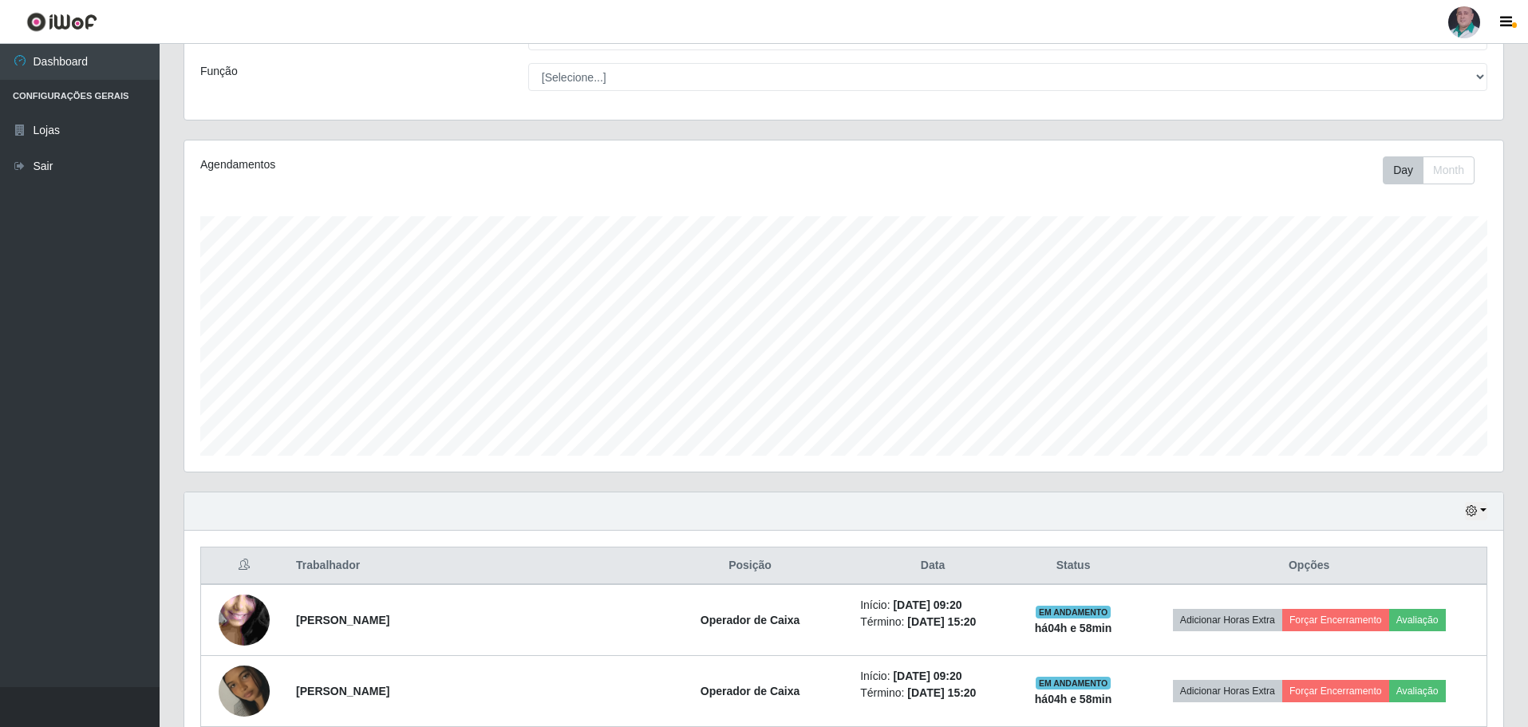
scroll to position [0, 0]
